Goal: Information Seeking & Learning: Learn about a topic

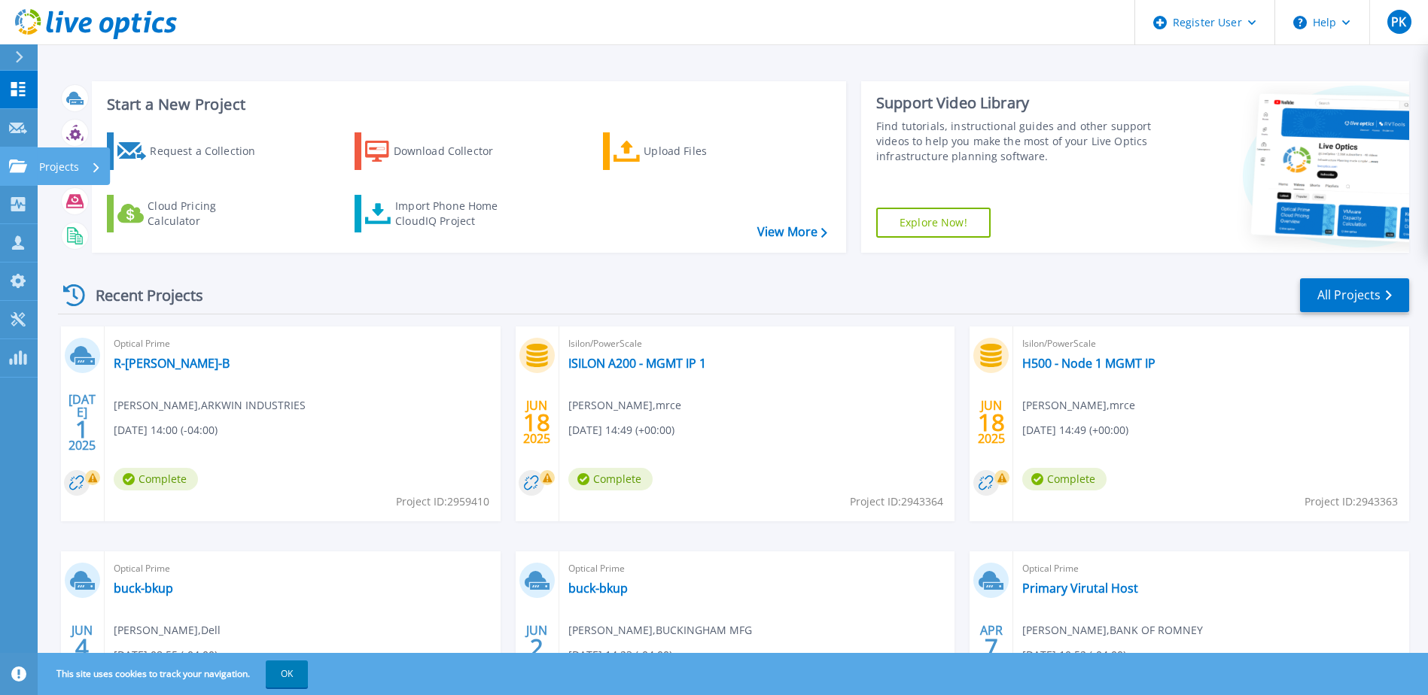
click at [18, 165] on icon at bounding box center [18, 166] width 18 height 13
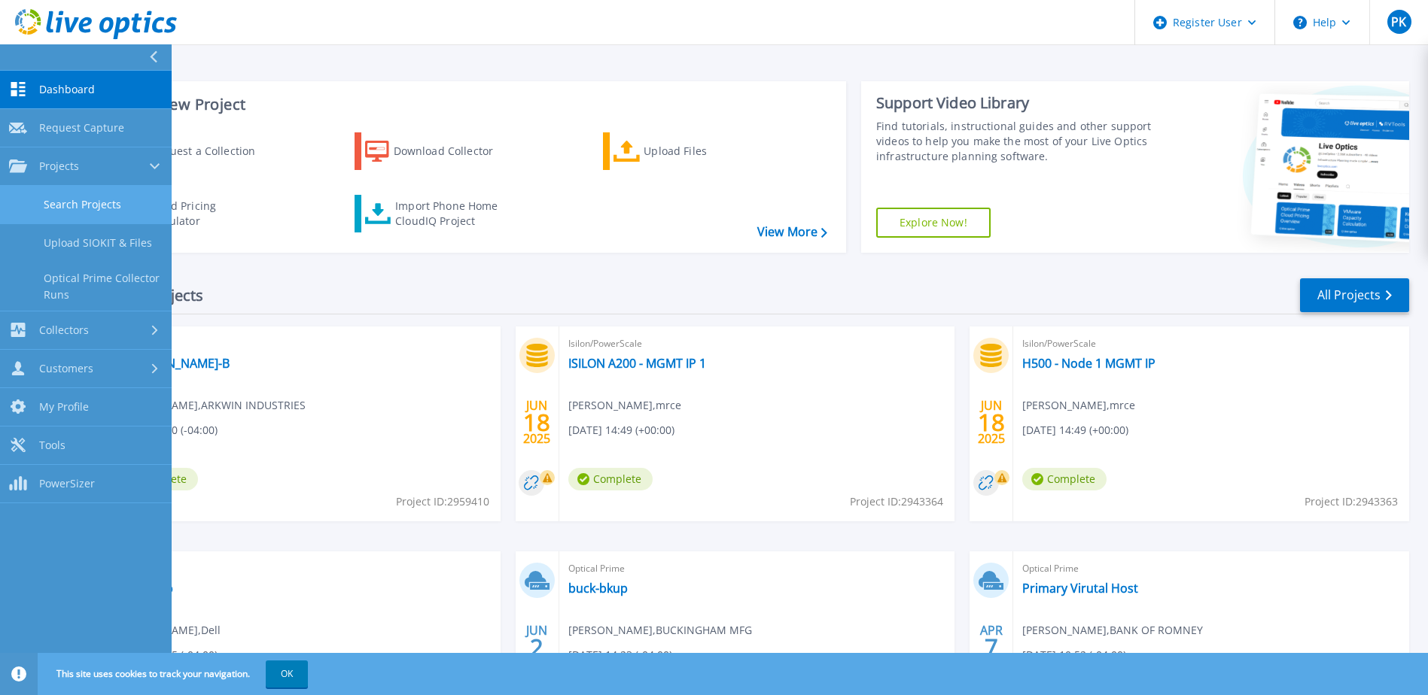
click at [71, 208] on link "Search Projects" at bounding box center [86, 205] width 172 height 38
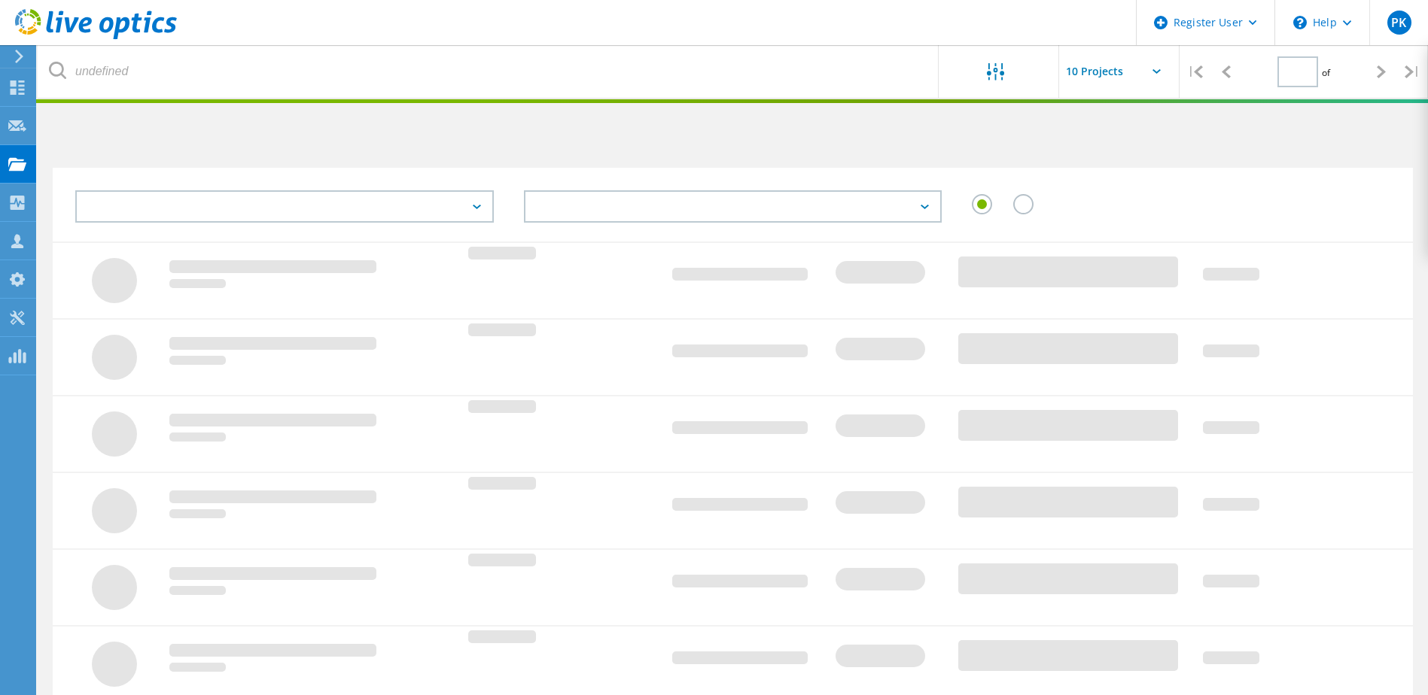
type input "1"
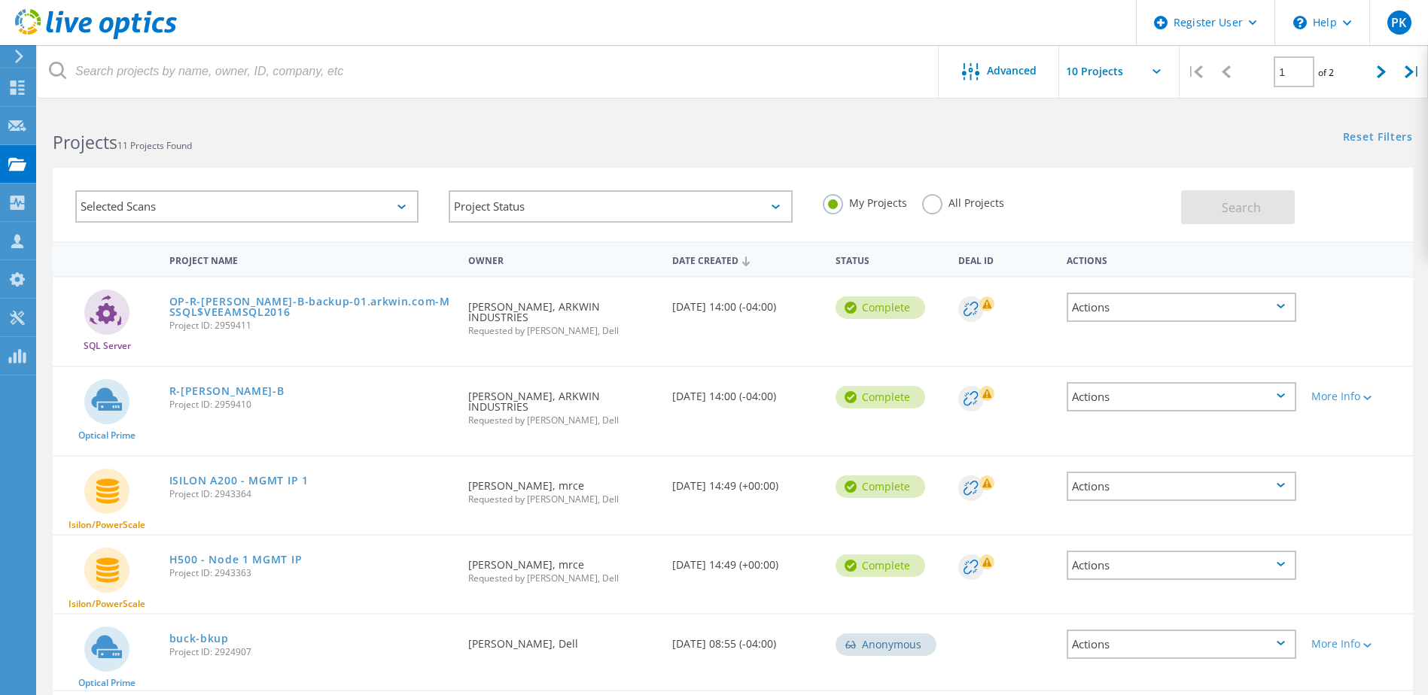
click at [388, 205] on div "Selected Scans" at bounding box center [246, 206] width 343 height 32
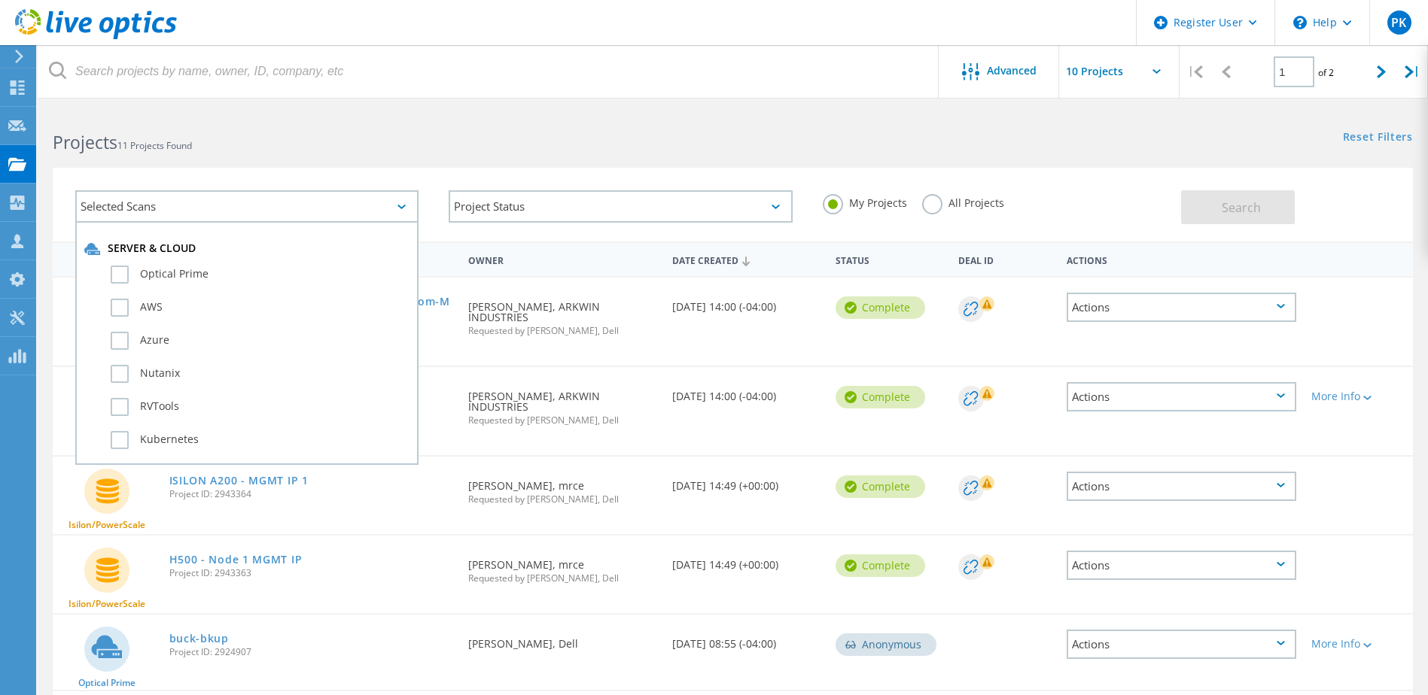
click at [388, 205] on div "Selected Scans" at bounding box center [246, 206] width 343 height 32
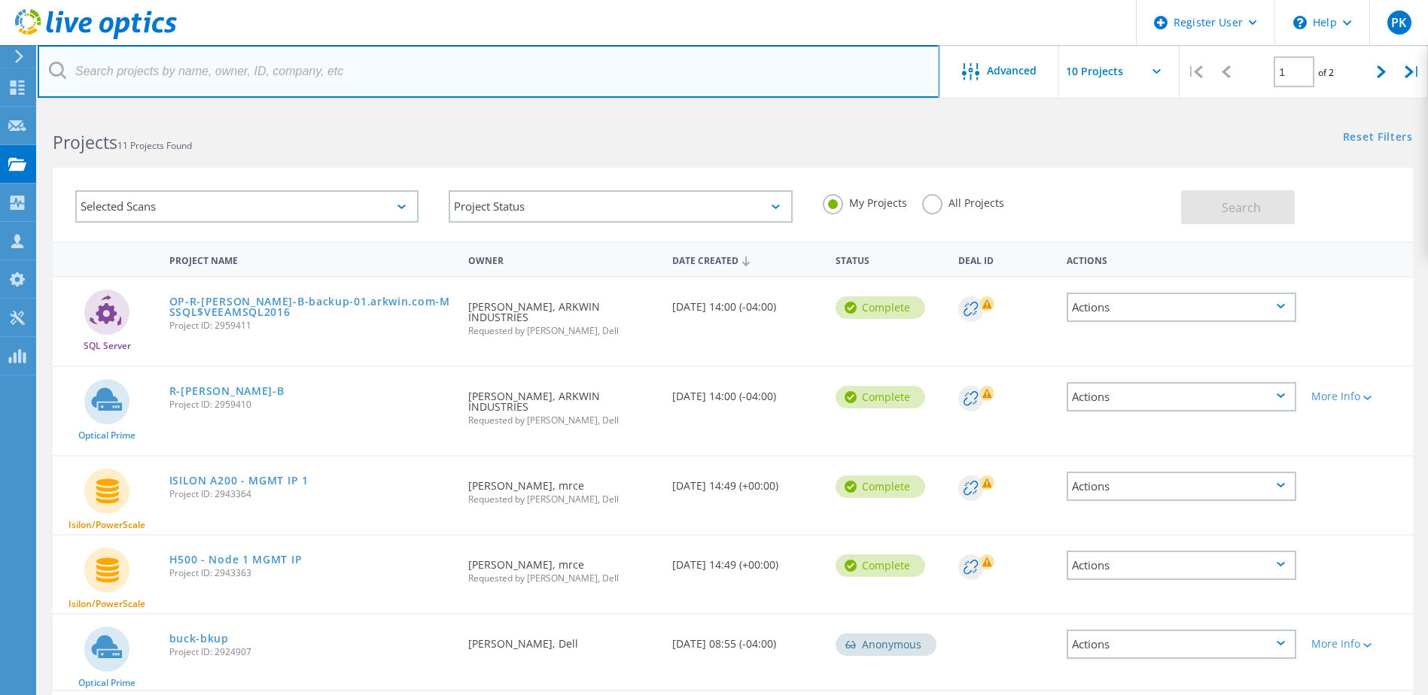
click at [196, 72] on input "text" at bounding box center [489, 71] width 902 height 53
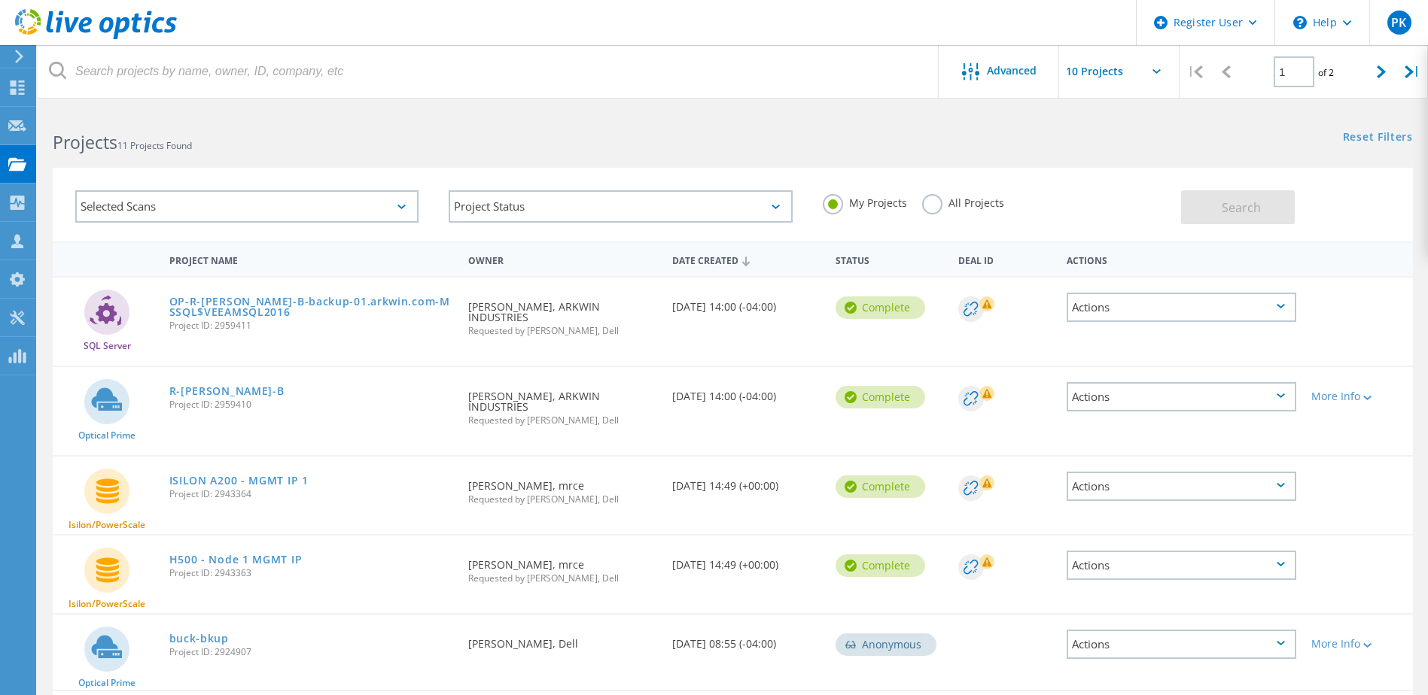
click at [1151, 69] on input "text" at bounding box center [1134, 71] width 151 height 53
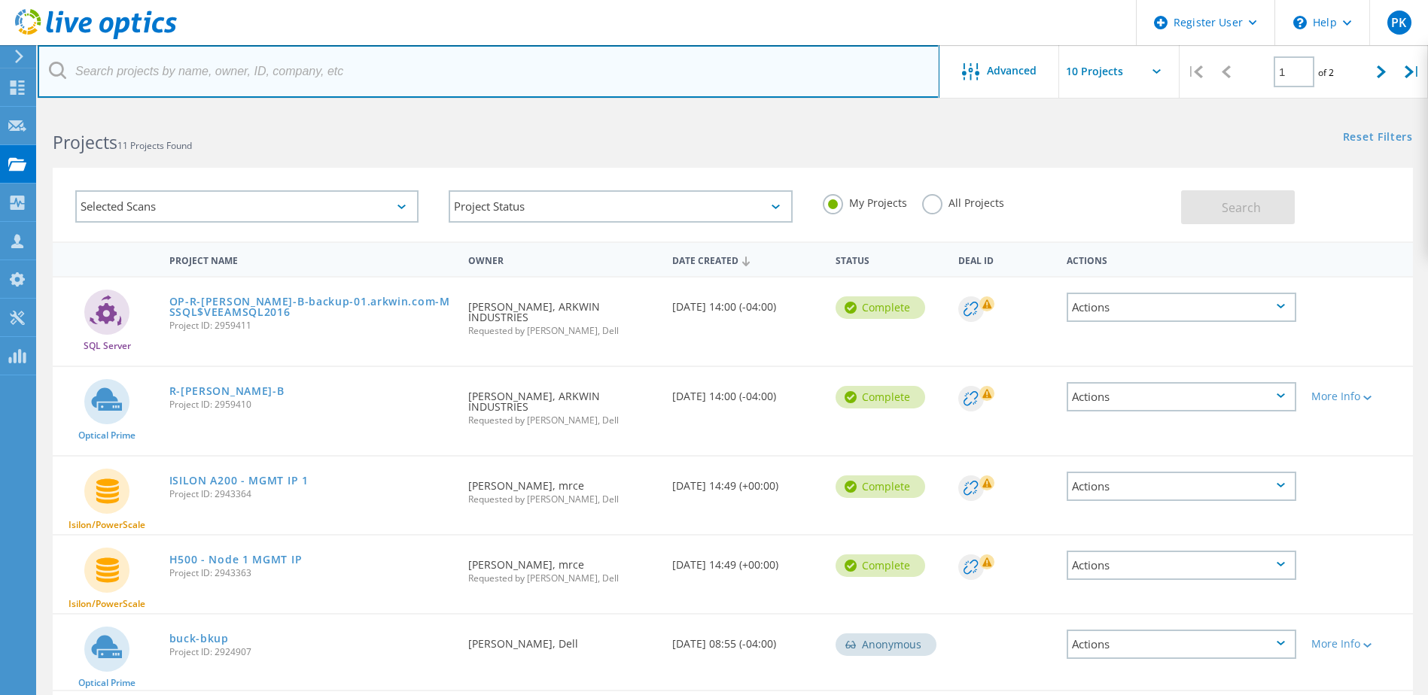
click at [270, 73] on input "text" at bounding box center [489, 71] width 902 height 53
type input "Greater Boston YMCA"
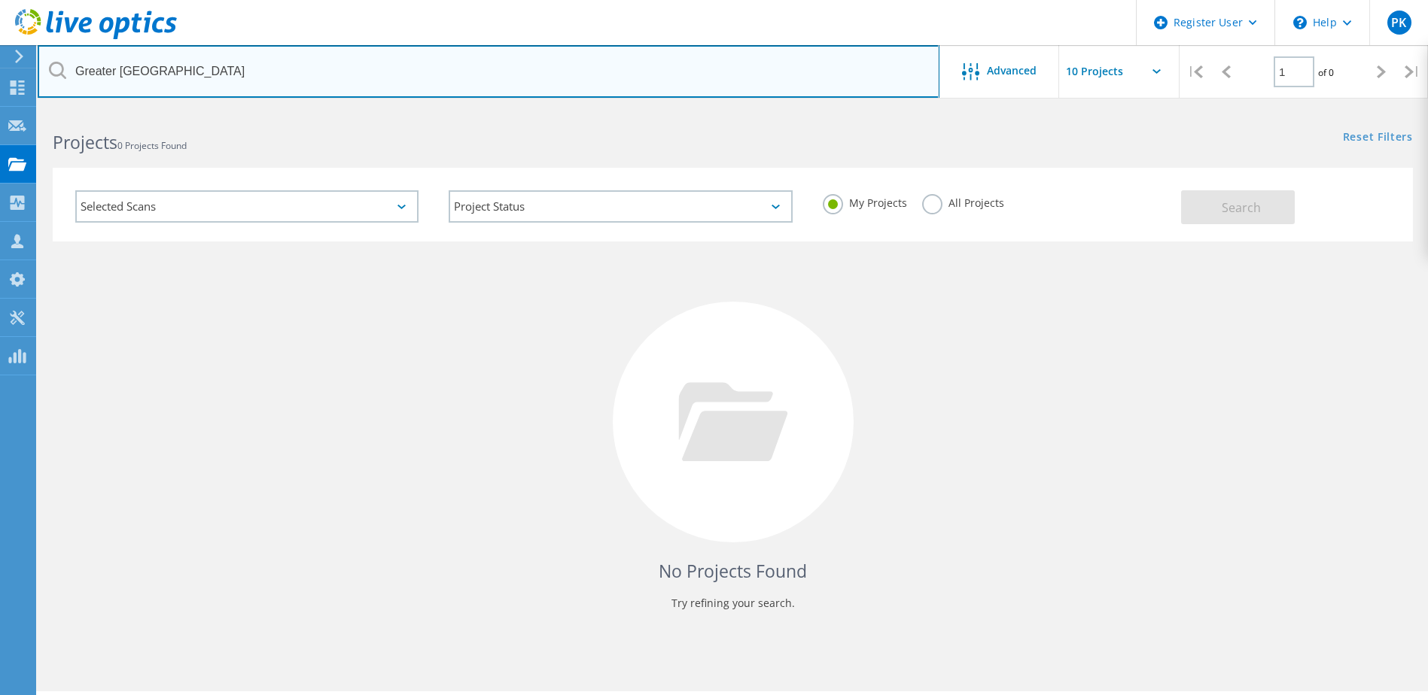
drag, startPoint x: 220, startPoint y: 68, endPoint x: 38, endPoint y: 80, distance: 182.5
click at [38, 80] on input "Greater Boston YMCA" at bounding box center [489, 71] width 902 height 53
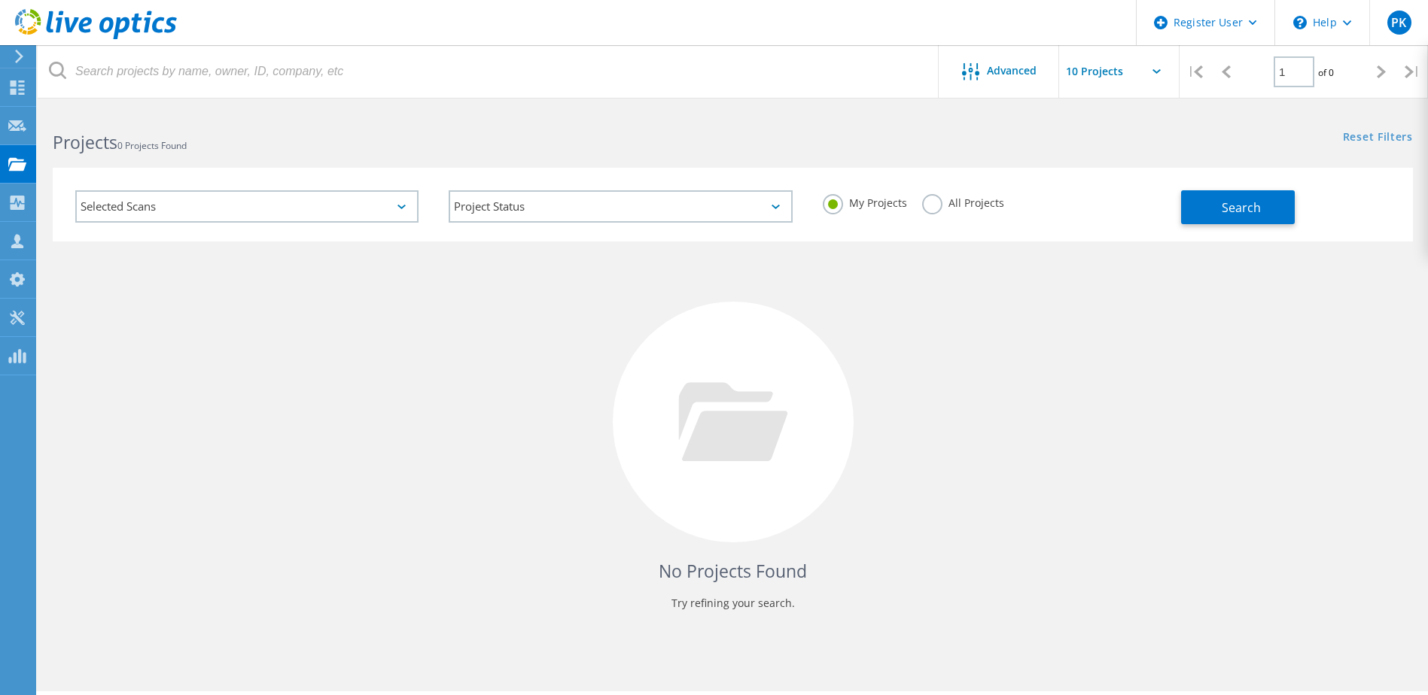
click at [205, 204] on div "Selected Scans" at bounding box center [246, 206] width 343 height 32
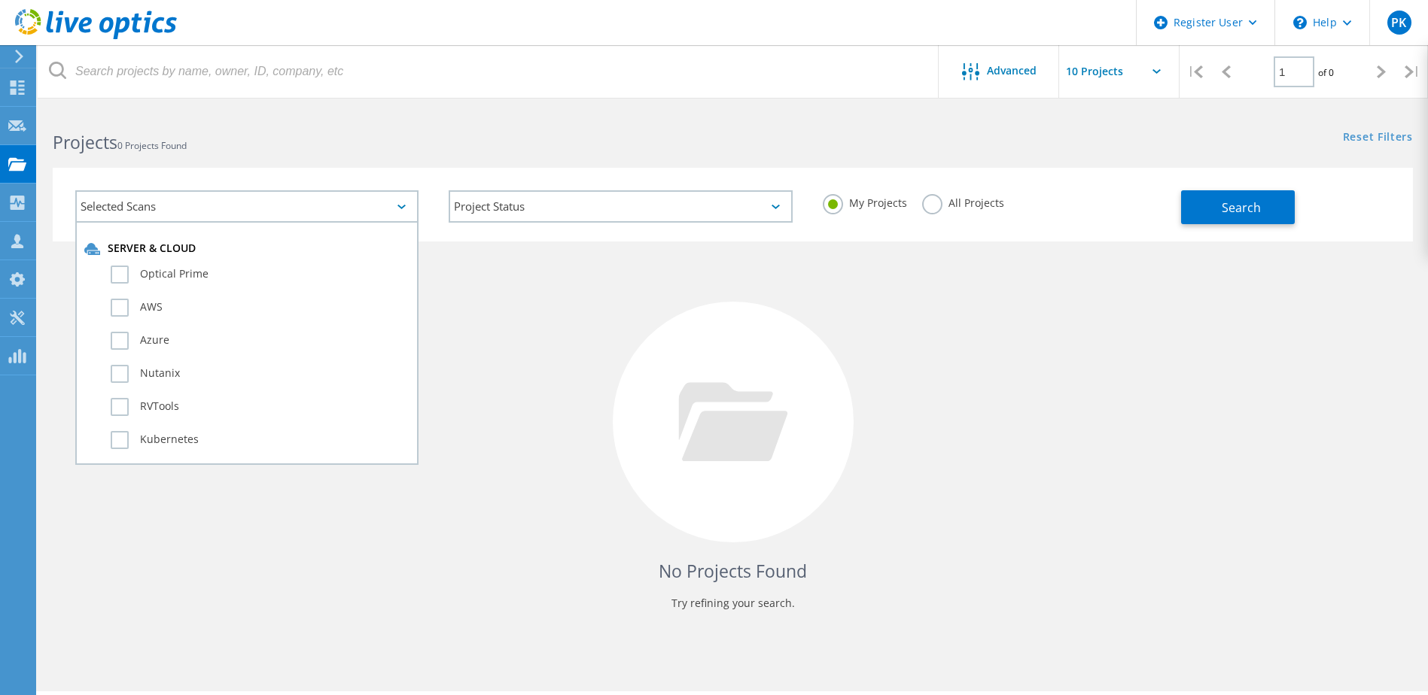
click at [312, 204] on div "Selected Scans" at bounding box center [246, 206] width 343 height 32
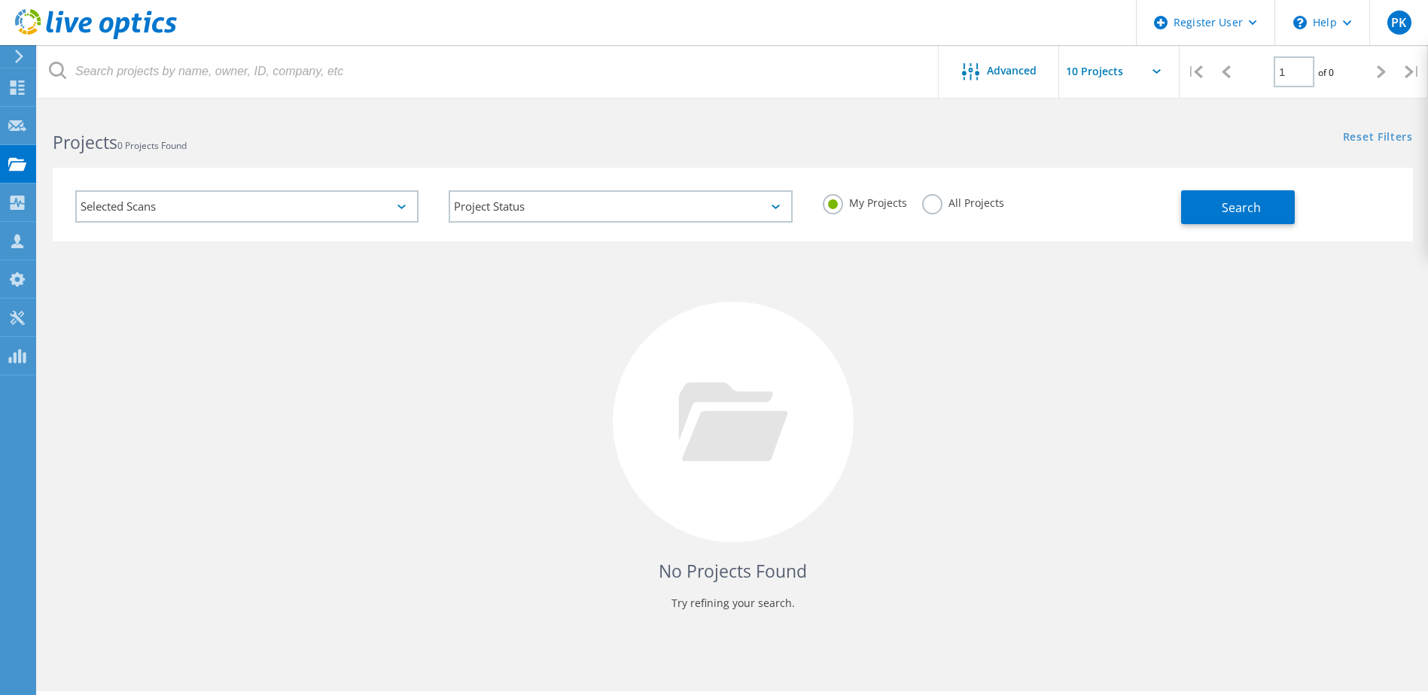
click at [930, 205] on label "All Projects" at bounding box center [963, 201] width 82 height 14
click at [0, 0] on input "All Projects" at bounding box center [0, 0] width 0 height 0
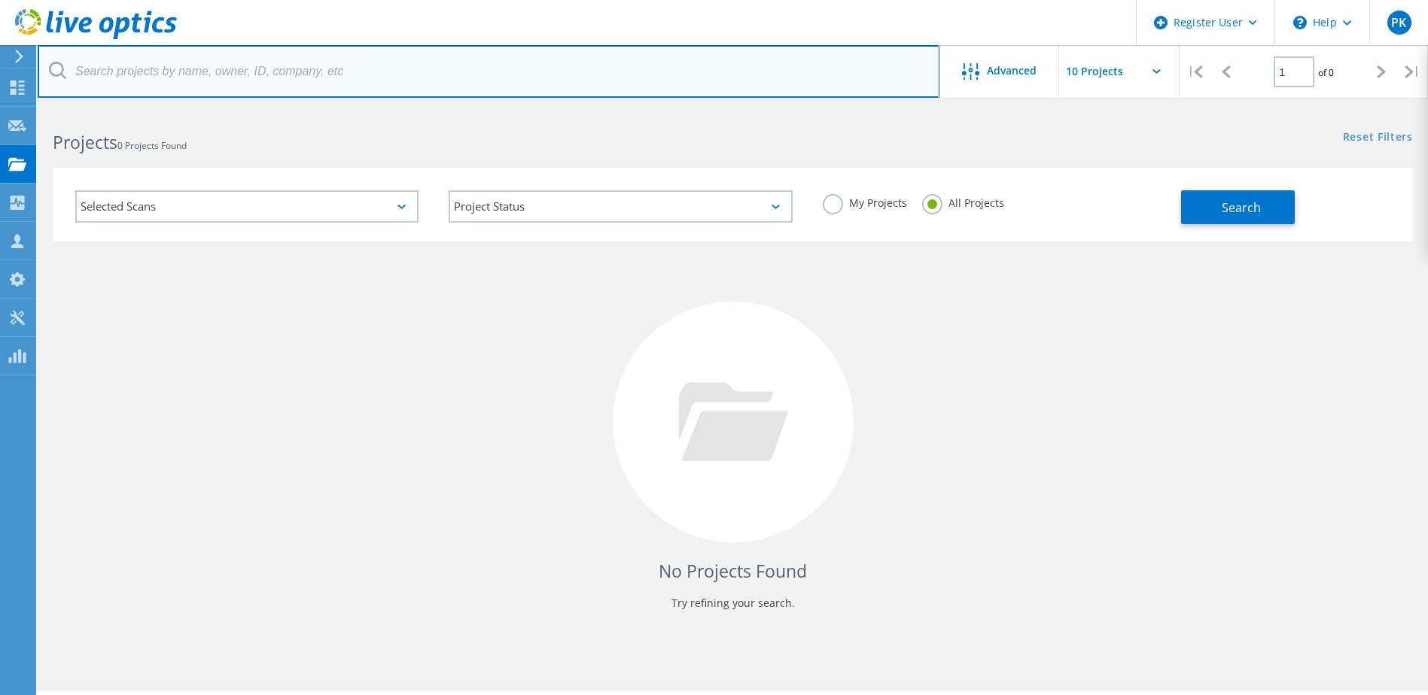
click at [300, 74] on input "text" at bounding box center [489, 71] width 902 height 53
type input "Greater Boston YMCA"
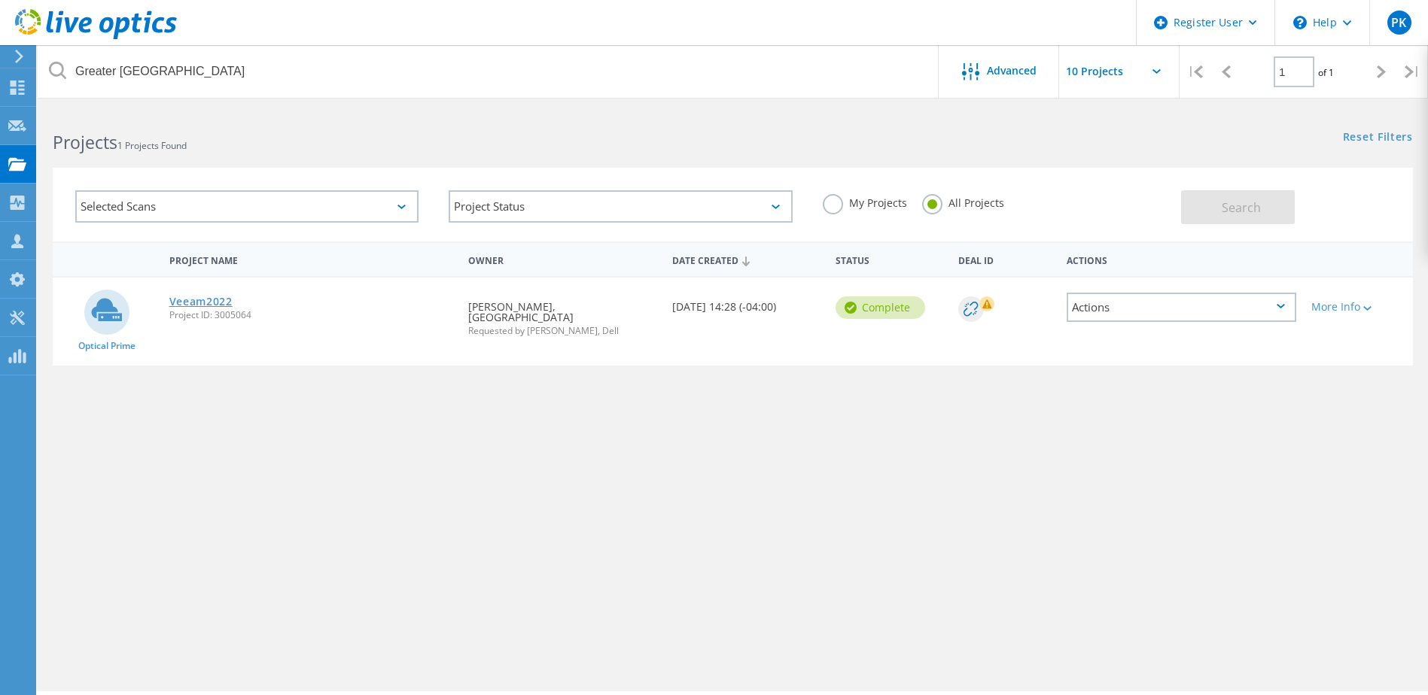
click at [205, 305] on link "Veeam2022" at bounding box center [200, 302] width 63 height 11
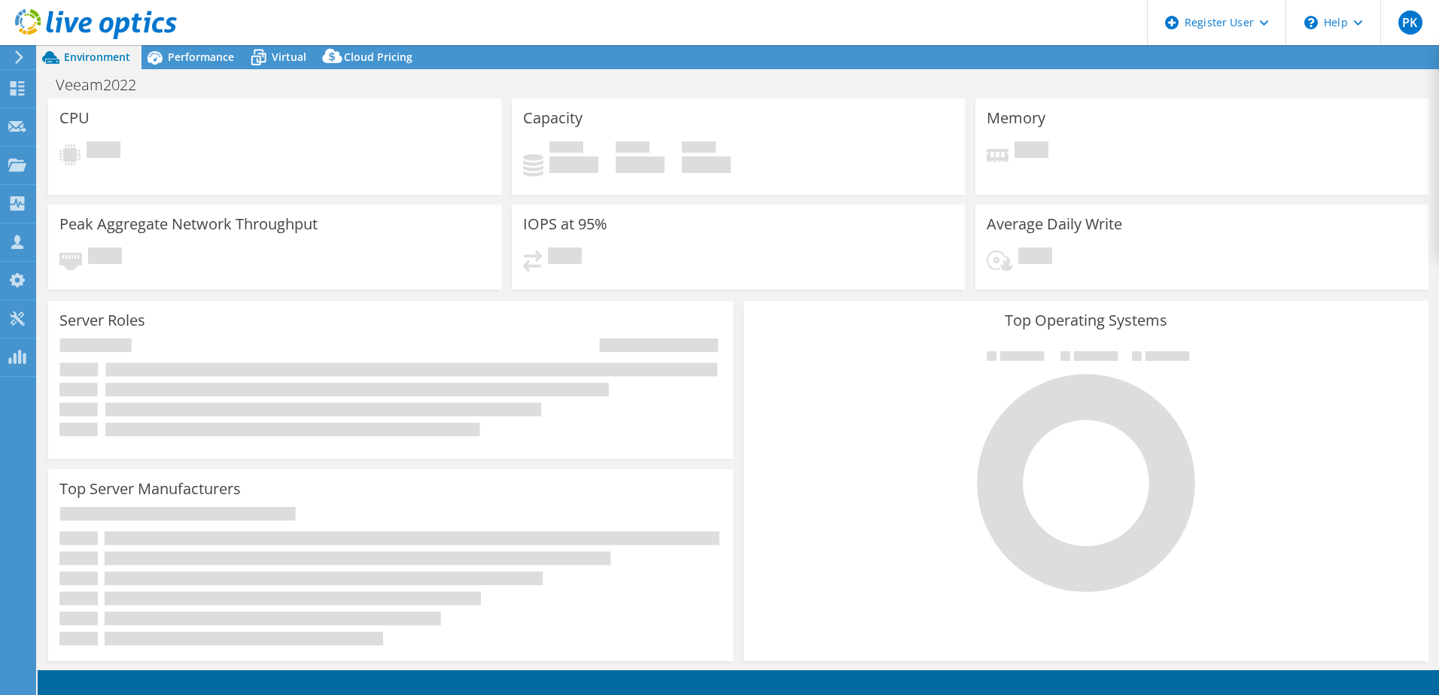
select select "USD"
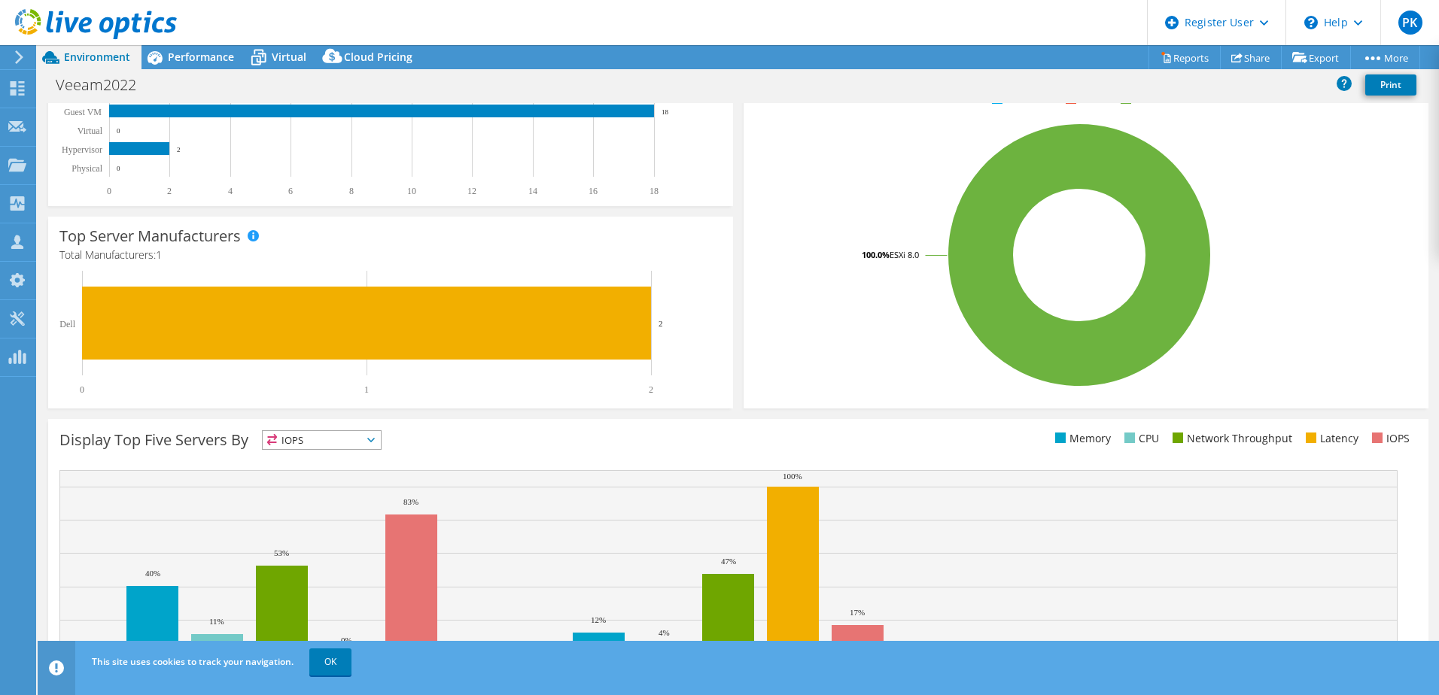
scroll to position [234, 0]
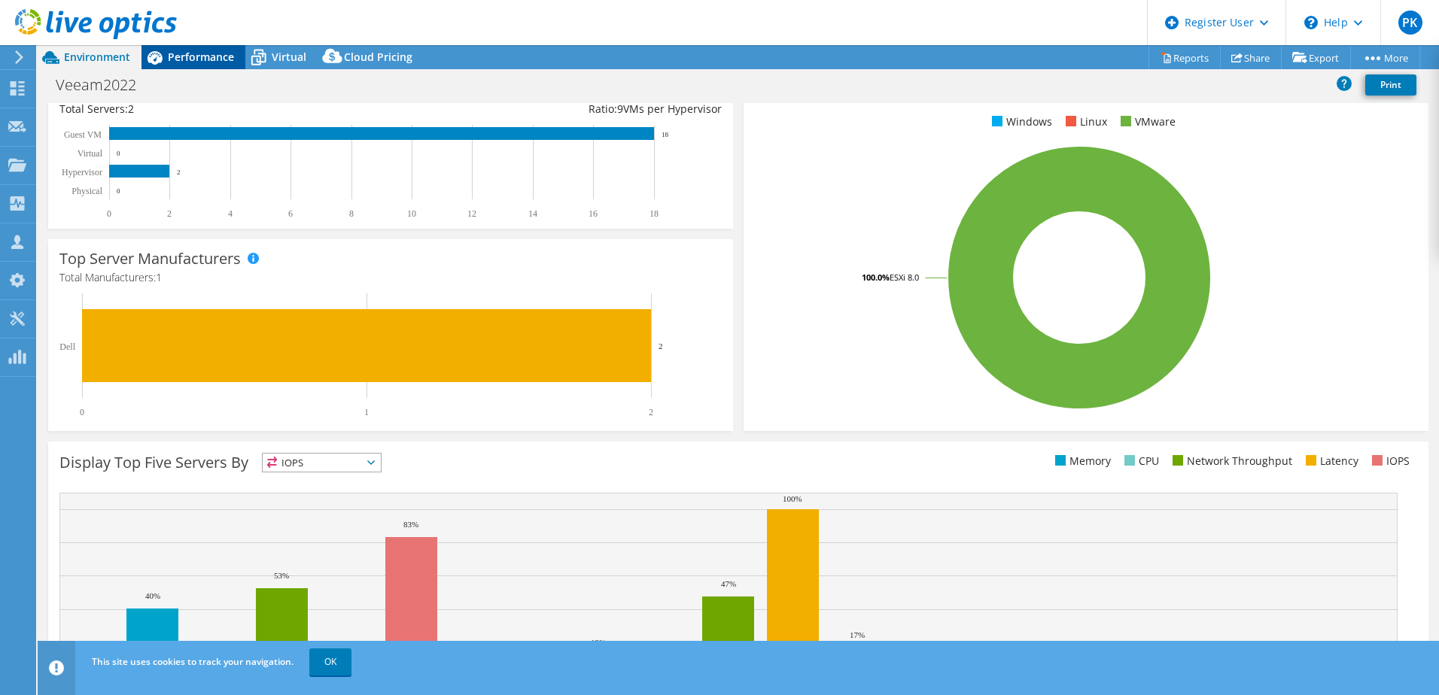
click at [193, 56] on span "Performance" at bounding box center [201, 57] width 66 height 14
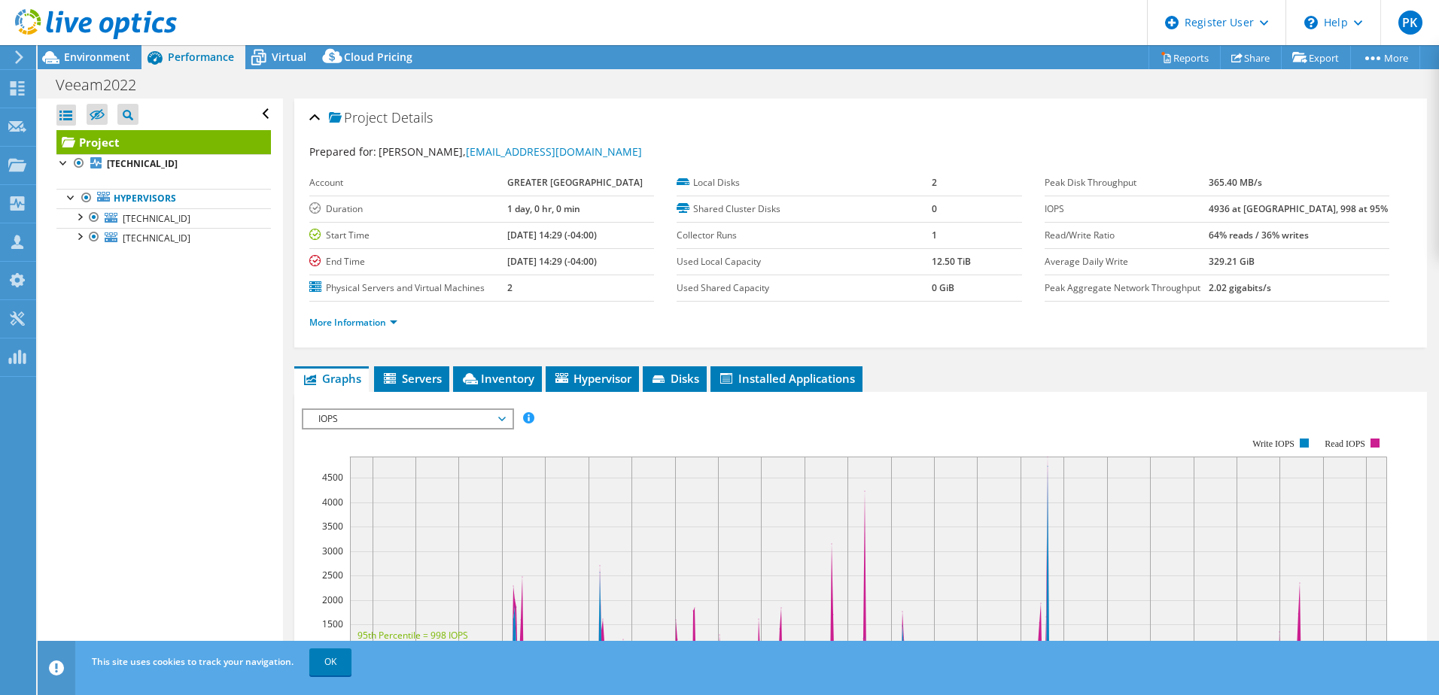
scroll to position [0, 0]
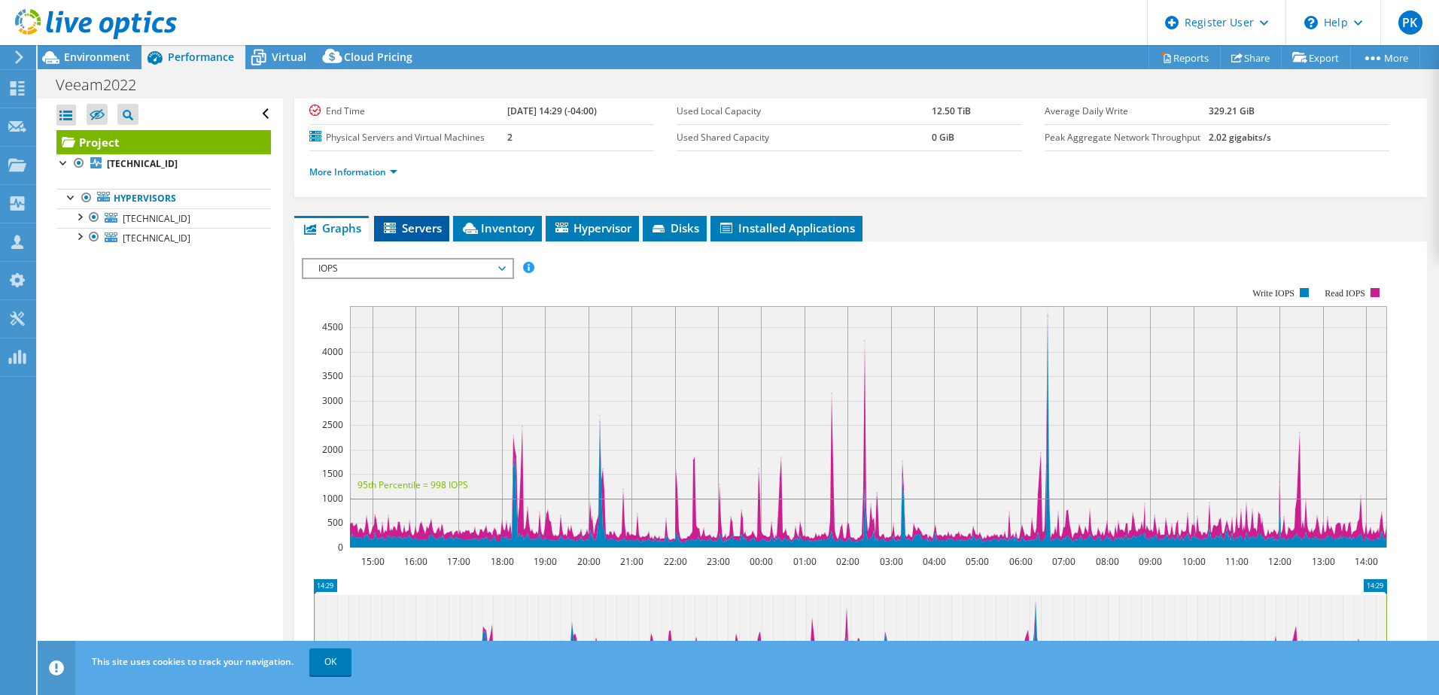
click at [407, 230] on span "Servers" at bounding box center [412, 228] width 60 height 15
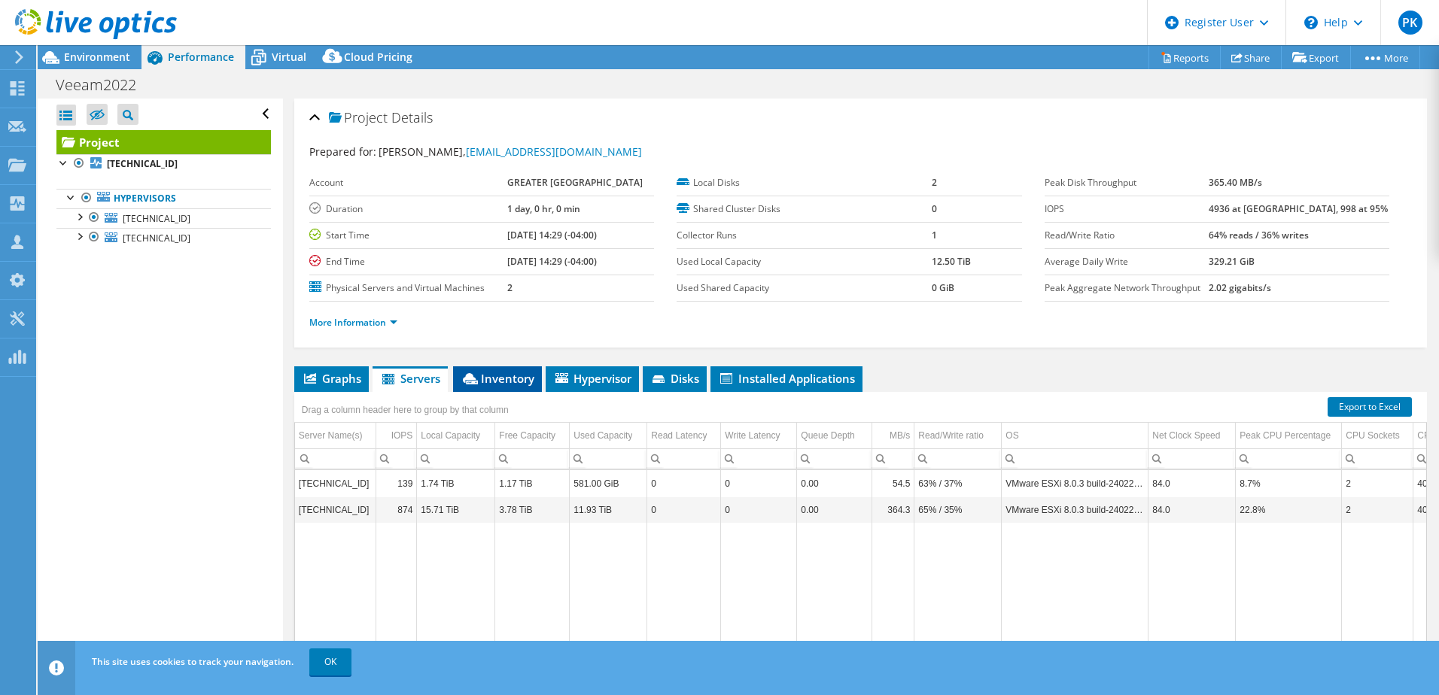
click at [491, 380] on span "Inventory" at bounding box center [498, 378] width 74 height 15
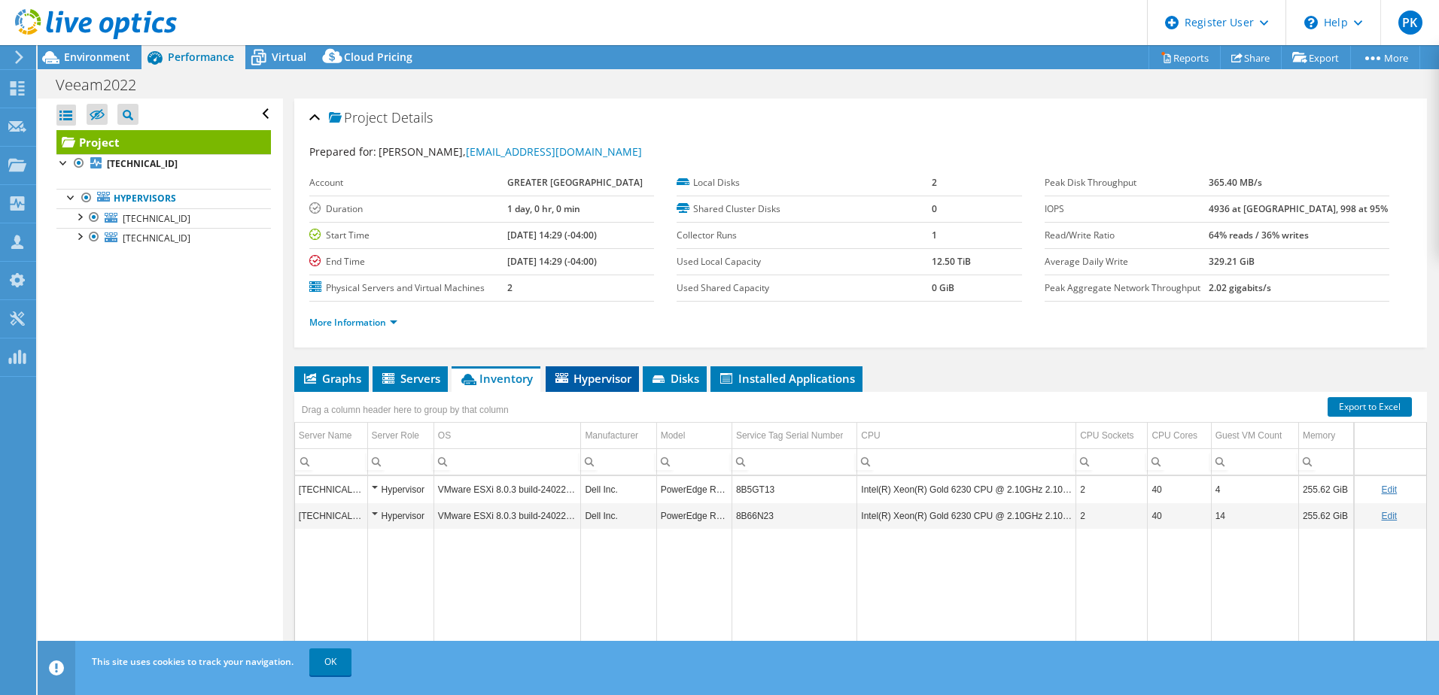
click at [598, 378] on span "Hypervisor" at bounding box center [592, 378] width 78 height 15
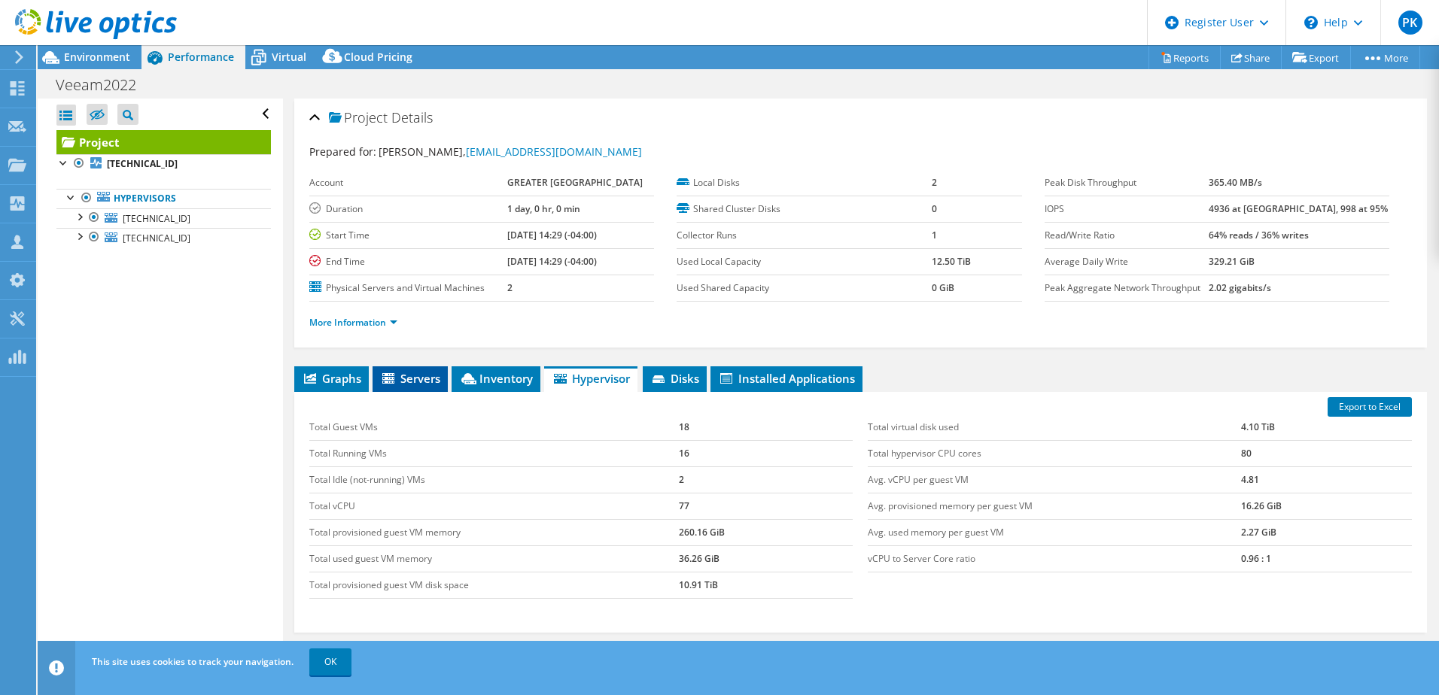
click at [421, 384] on span "Servers" at bounding box center [410, 378] width 60 height 15
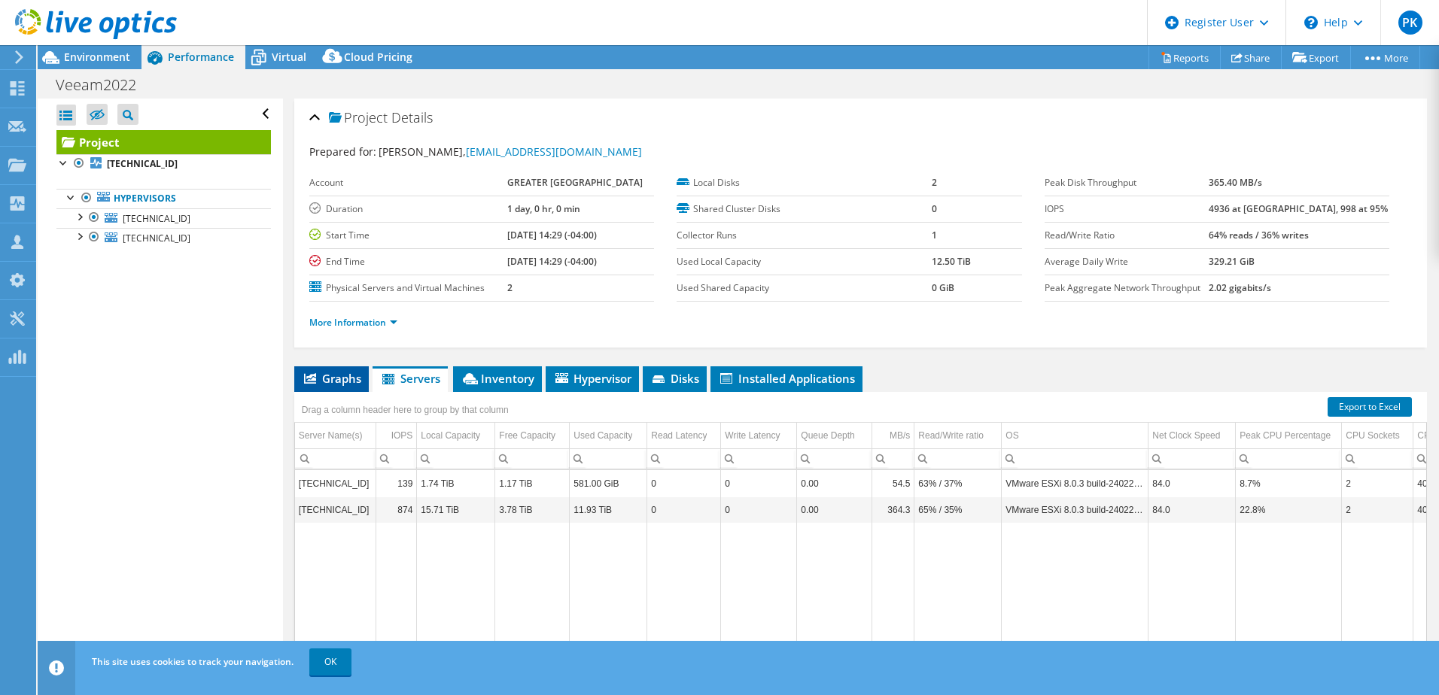
click at [332, 376] on span "Graphs" at bounding box center [331, 378] width 59 height 15
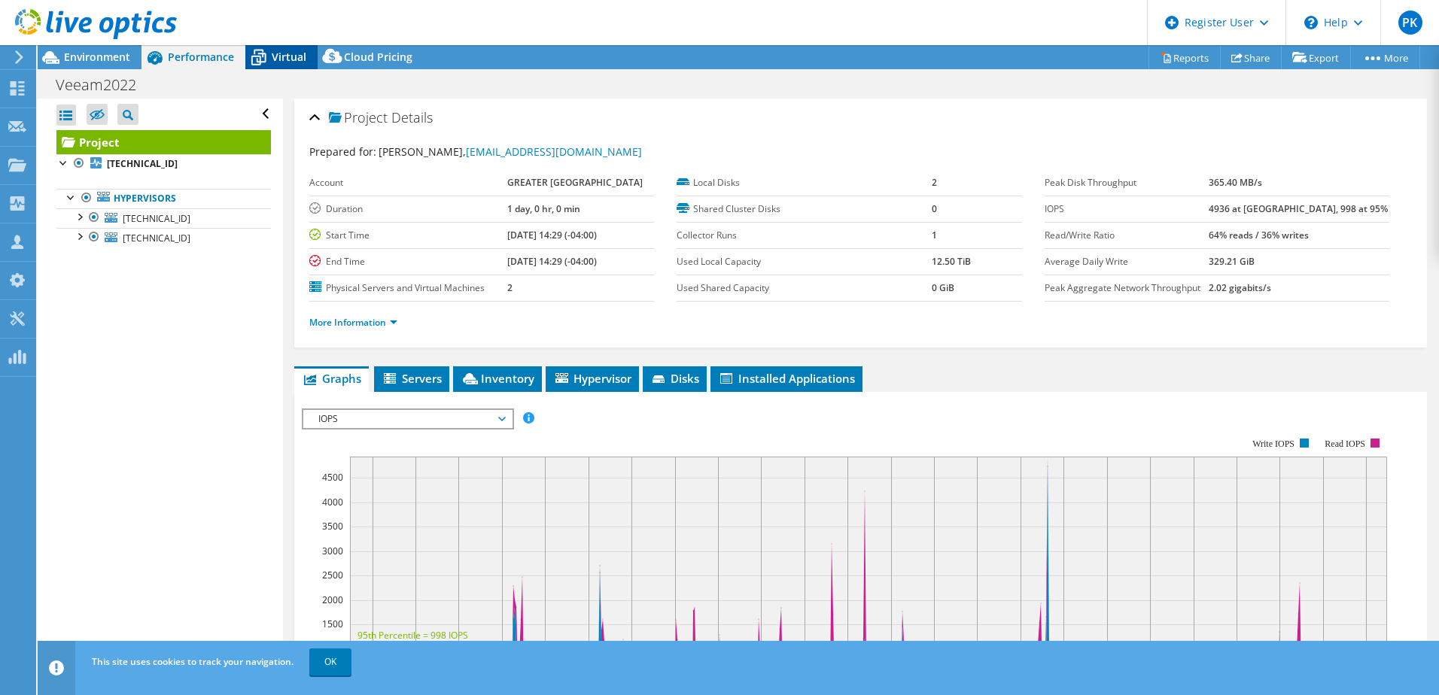
click at [287, 59] on span "Virtual" at bounding box center [289, 57] width 35 height 14
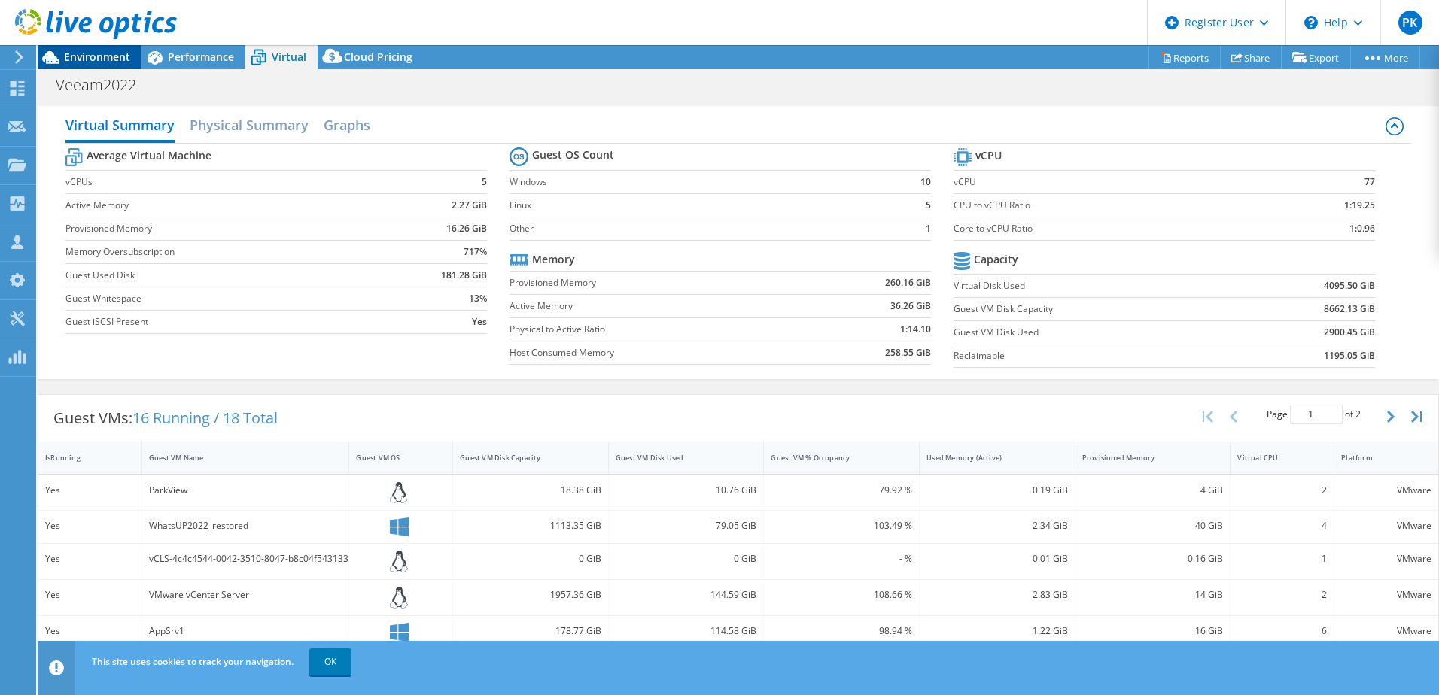
click at [97, 58] on span "Environment" at bounding box center [97, 57] width 66 height 14
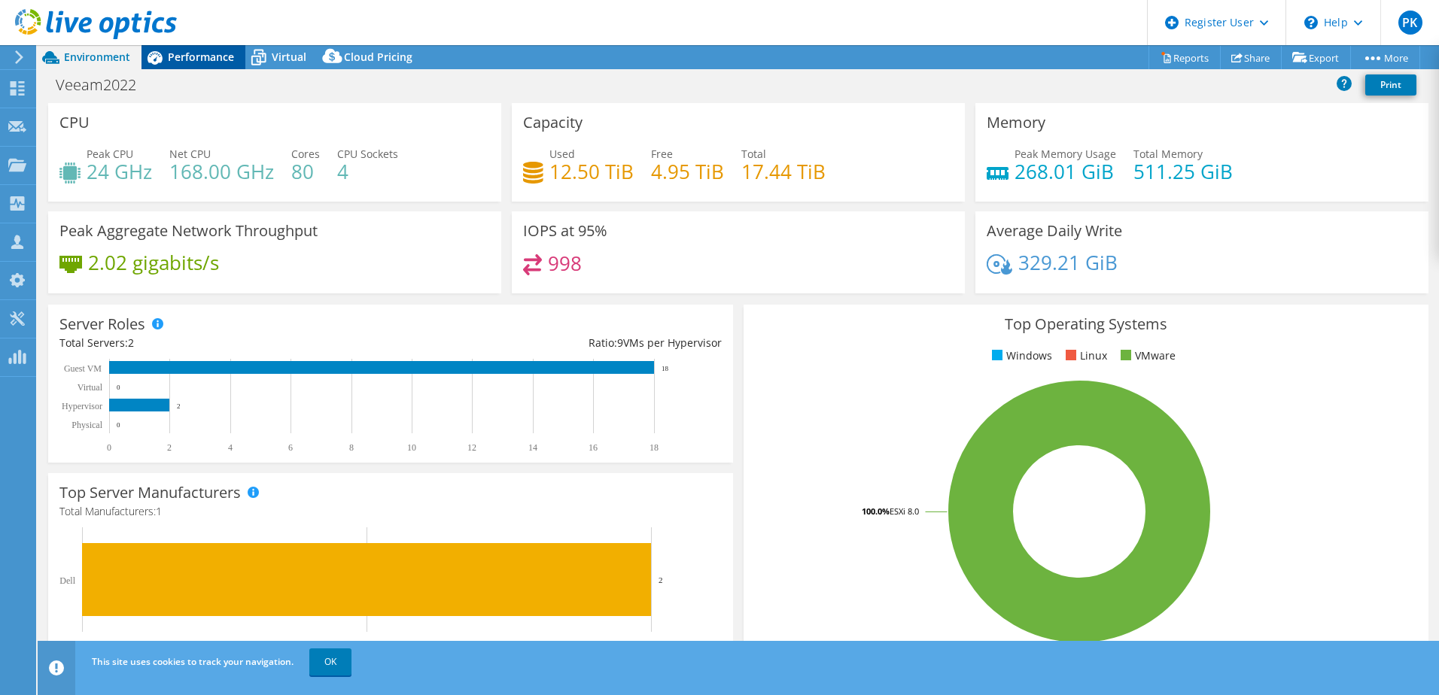
click at [200, 60] on span "Performance" at bounding box center [201, 57] width 66 height 14
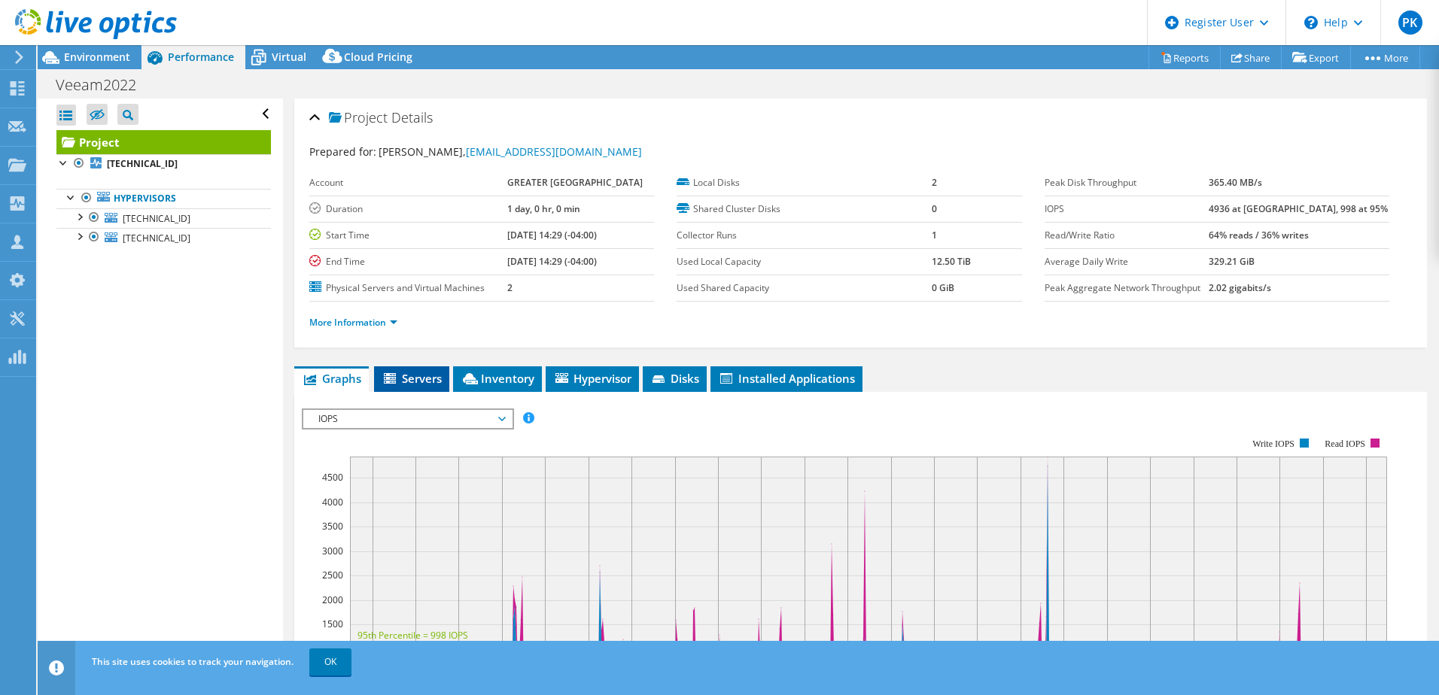
click at [413, 374] on span "Servers" at bounding box center [412, 378] width 60 height 15
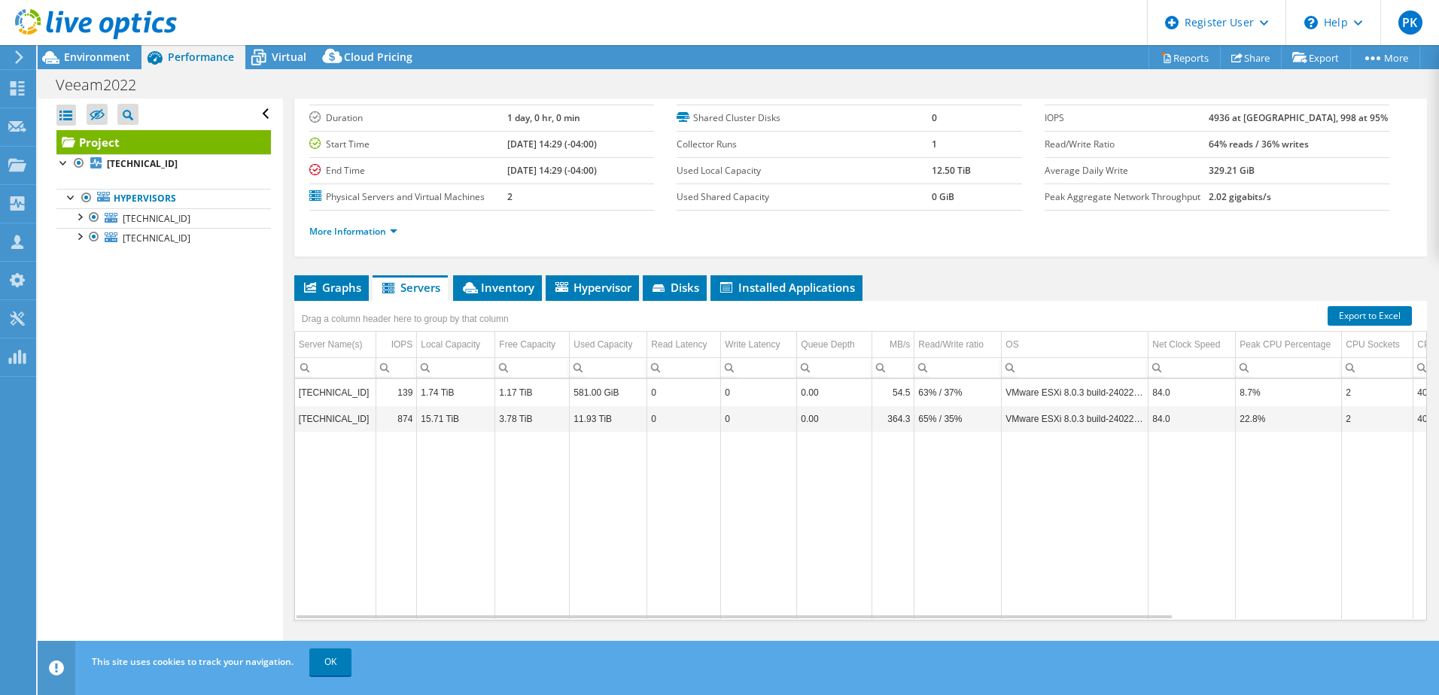
scroll to position [103, 0]
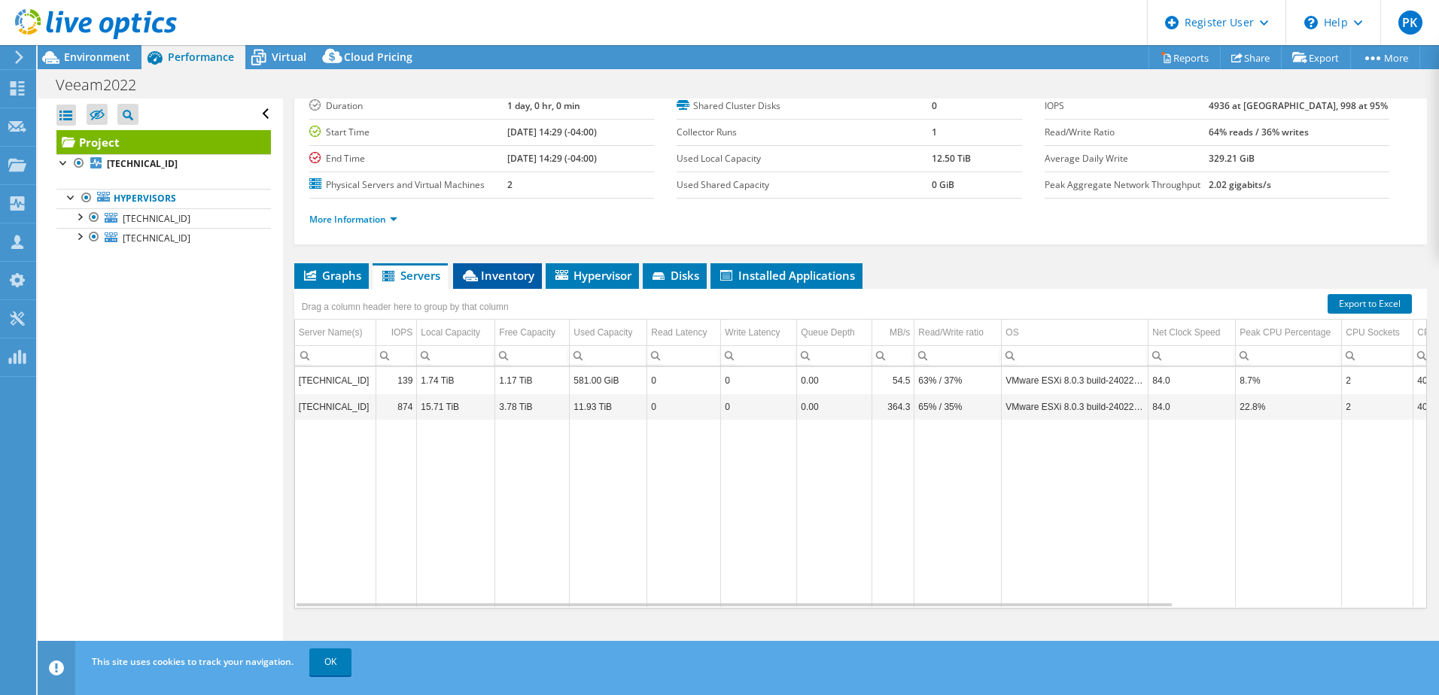
click at [507, 278] on span "Inventory" at bounding box center [498, 275] width 74 height 15
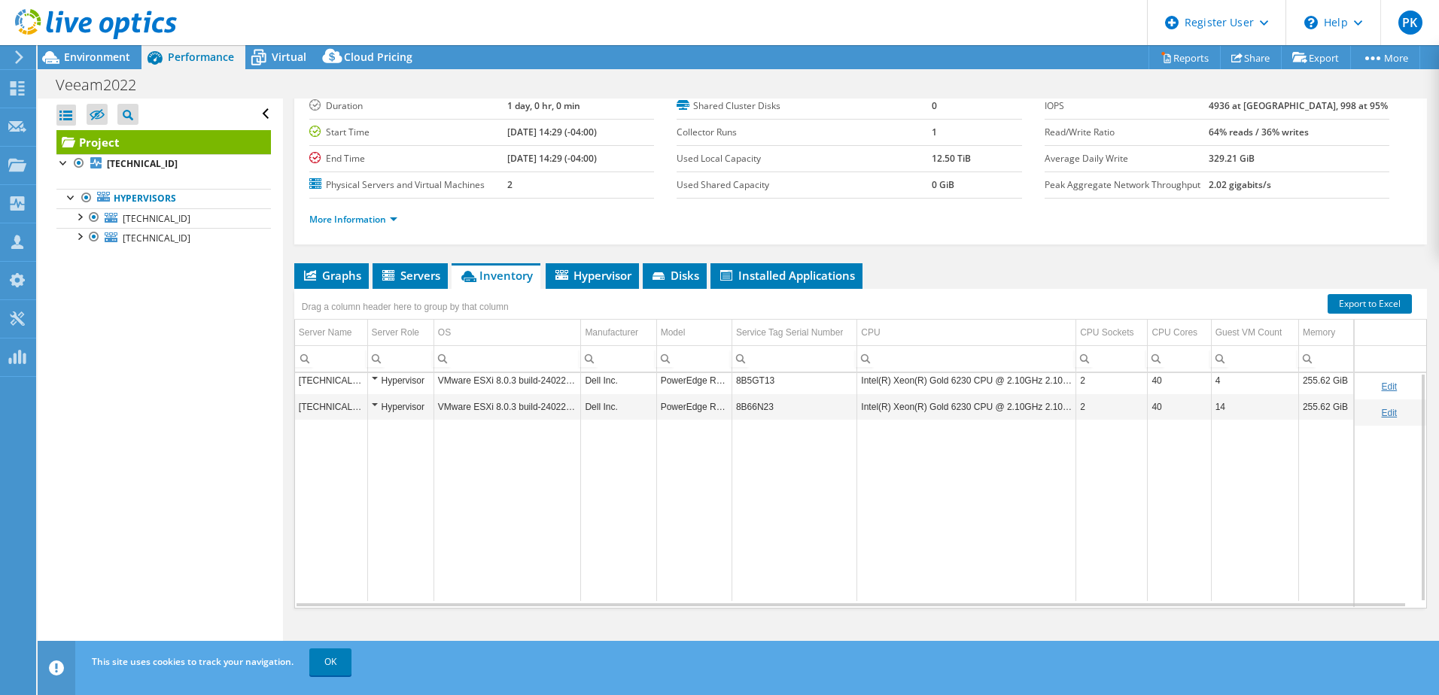
scroll to position [0, 0]
drag, startPoint x: 780, startPoint y: 388, endPoint x: 734, endPoint y: 391, distance: 46.0
click at [734, 391] on td "8B5GT13" at bounding box center [794, 386] width 125 height 26
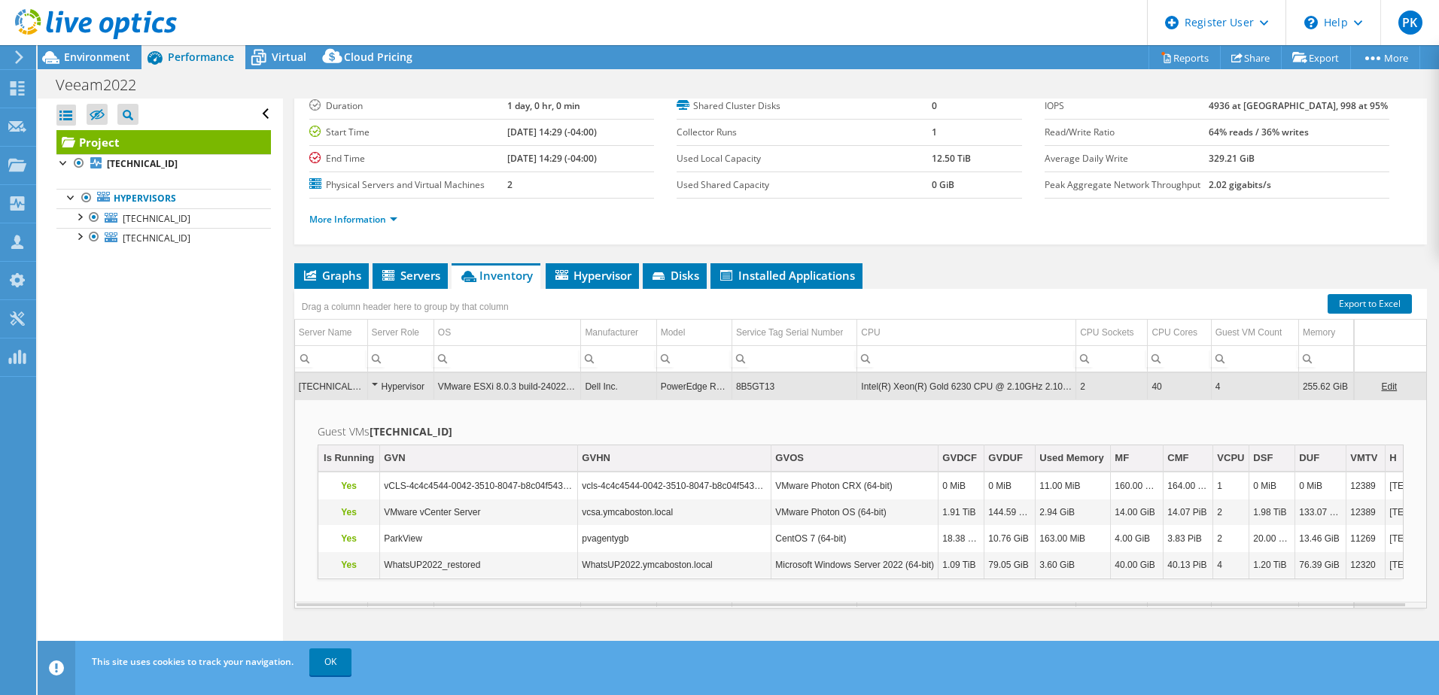
copy td "8B5GT13"
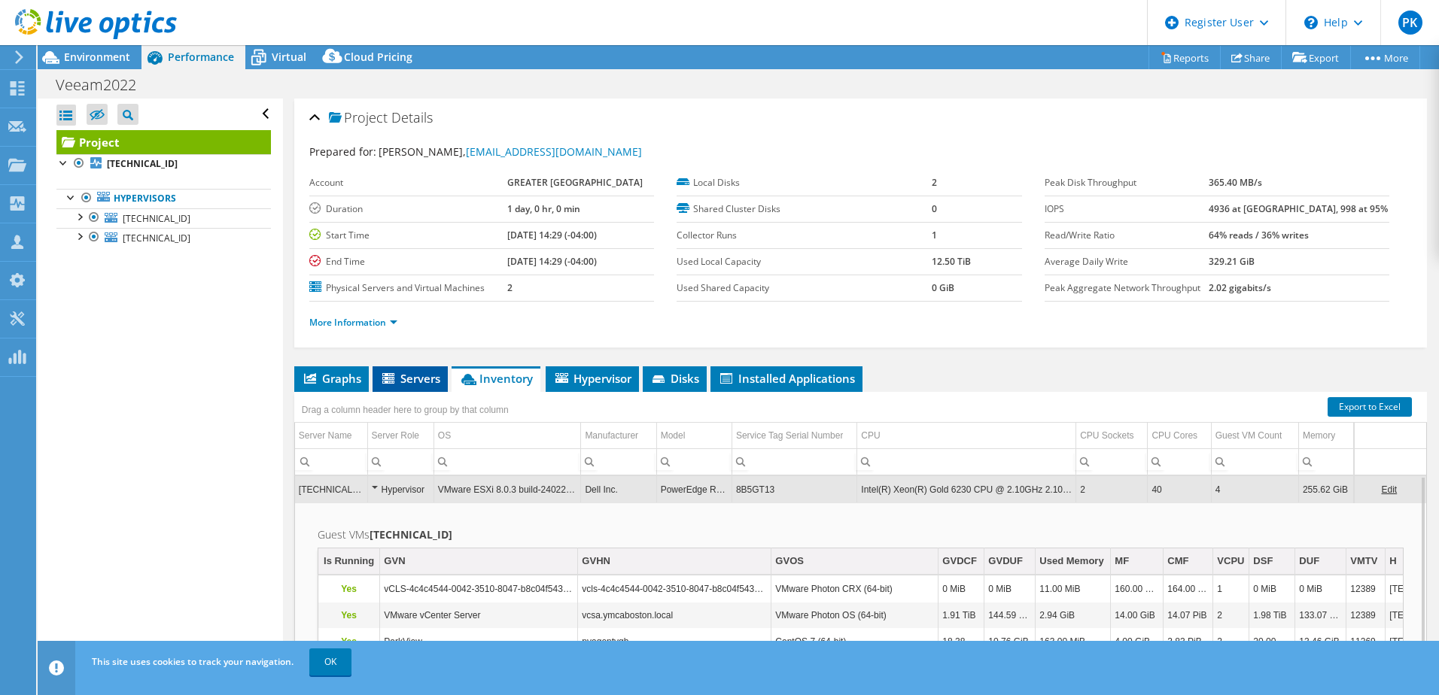
click at [394, 376] on icon at bounding box center [388, 378] width 12 height 11
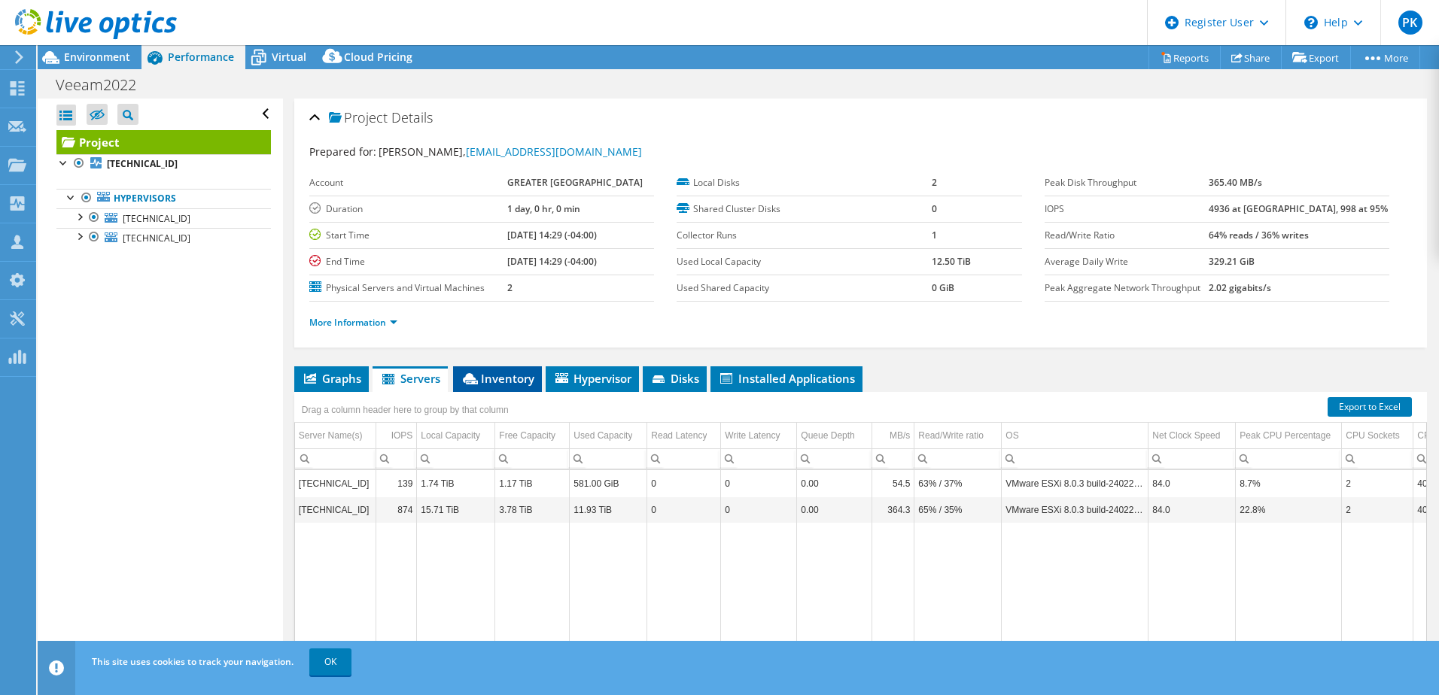
click at [489, 376] on span "Inventory" at bounding box center [498, 378] width 74 height 15
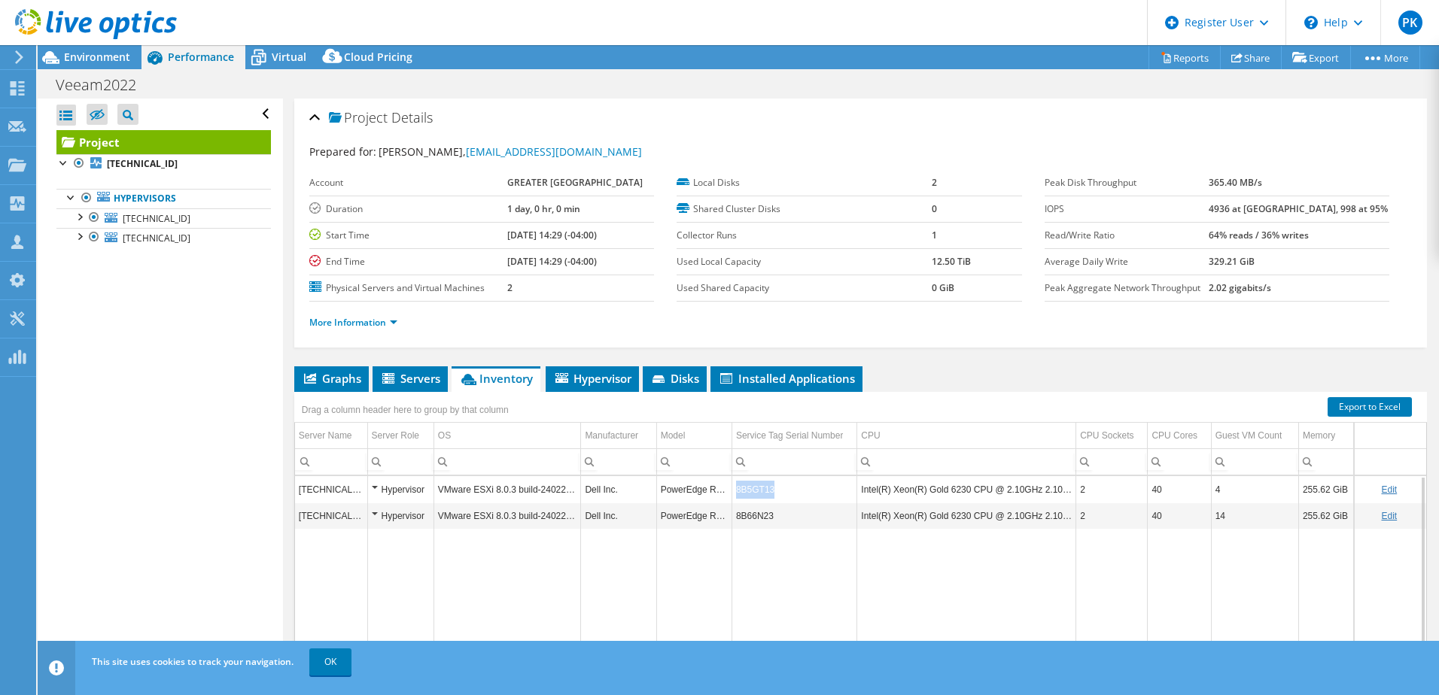
drag, startPoint x: 778, startPoint y: 488, endPoint x: 736, endPoint y: 491, distance: 41.5
click at [736, 491] on td "8B5GT13" at bounding box center [794, 489] width 125 height 26
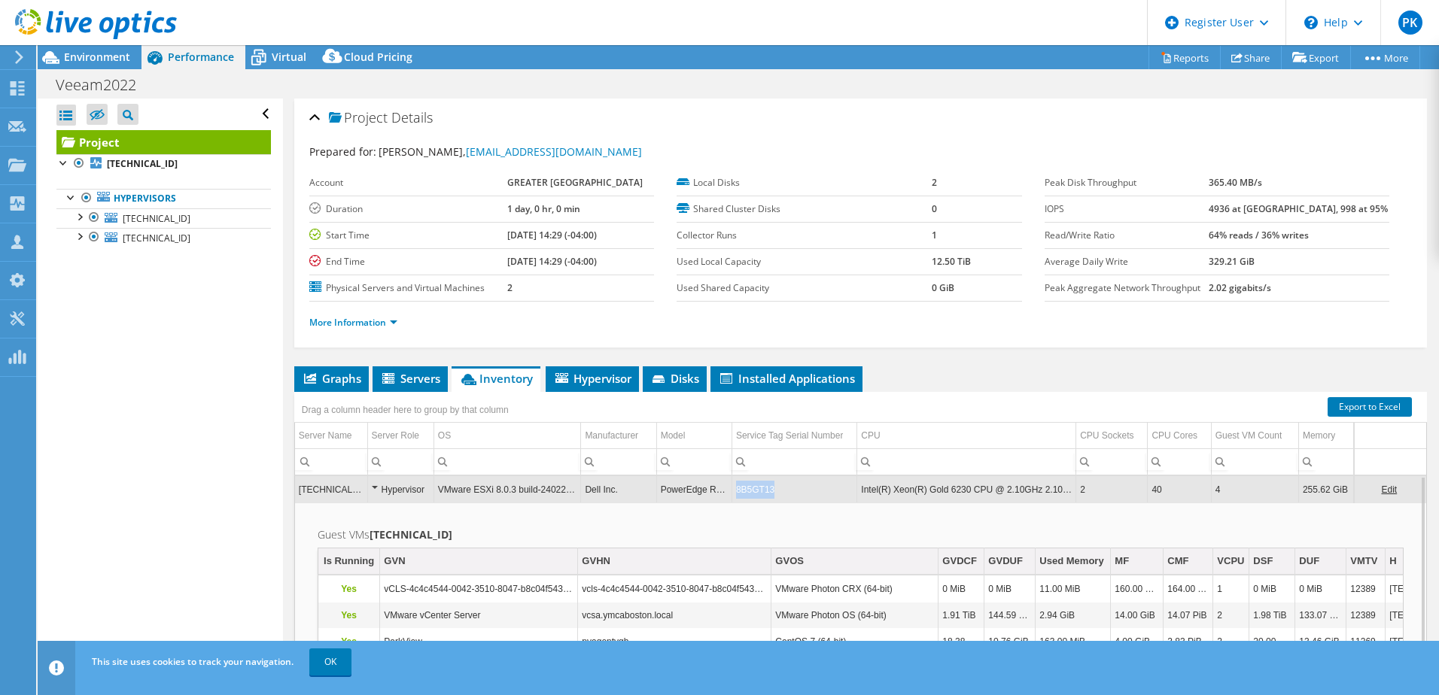
drag, startPoint x: 774, startPoint y: 489, endPoint x: 735, endPoint y: 492, distance: 39.3
click at [735, 492] on td "8B5GT13" at bounding box center [794, 489] width 125 height 26
